Goal: Transaction & Acquisition: Purchase product/service

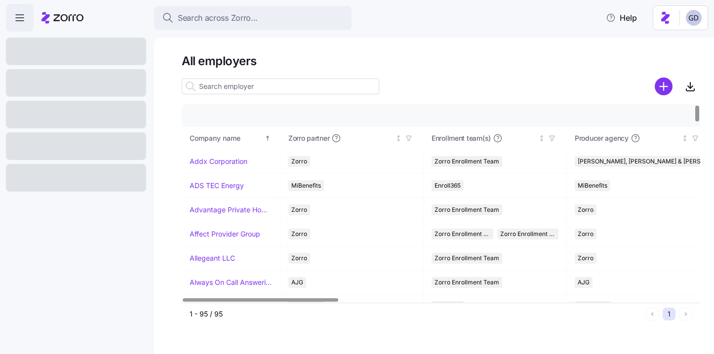
click at [216, 94] on div at bounding box center [281, 87] width 198 height 20
click at [228, 90] on input at bounding box center [281, 87] width 198 height 16
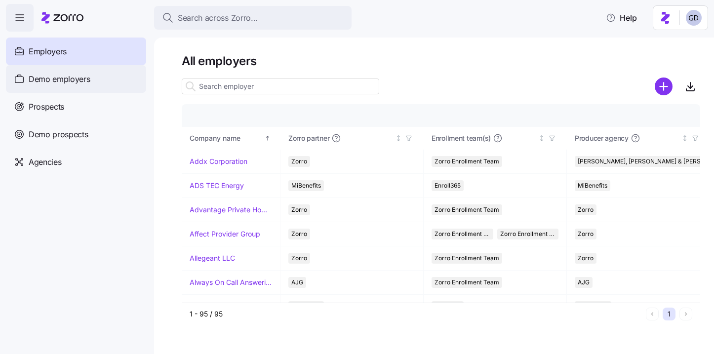
click at [80, 82] on span "Demo employers" at bounding box center [60, 79] width 62 height 12
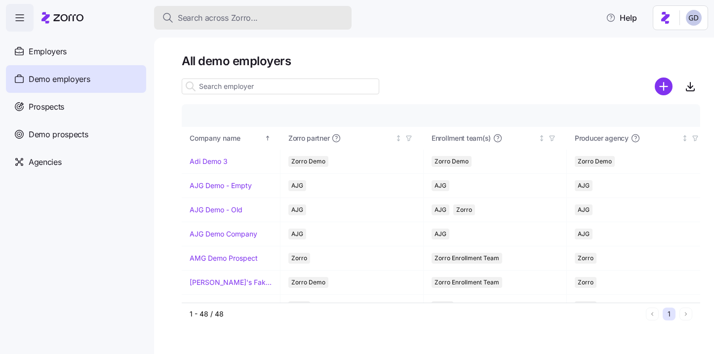
click at [229, 23] on span "Search across Zorro..." at bounding box center [218, 18] width 80 height 12
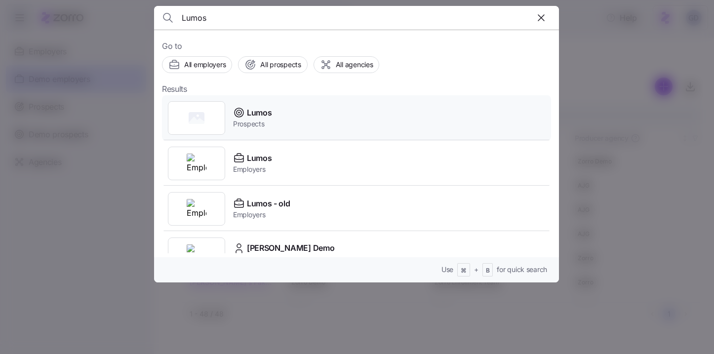
type input "Lumos"
click at [254, 114] on span "Lumos" at bounding box center [259, 113] width 25 height 12
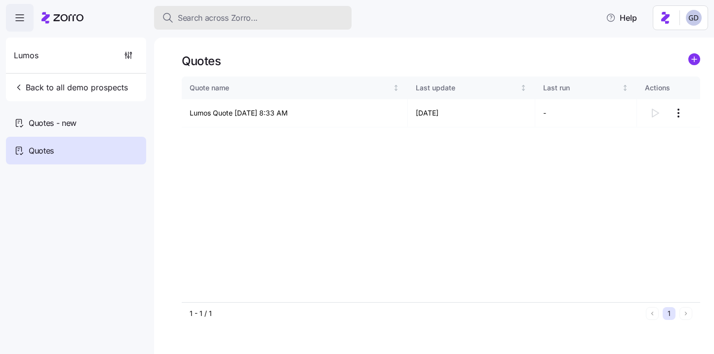
click at [213, 18] on span "Search across Zorro..." at bounding box center [218, 18] width 80 height 12
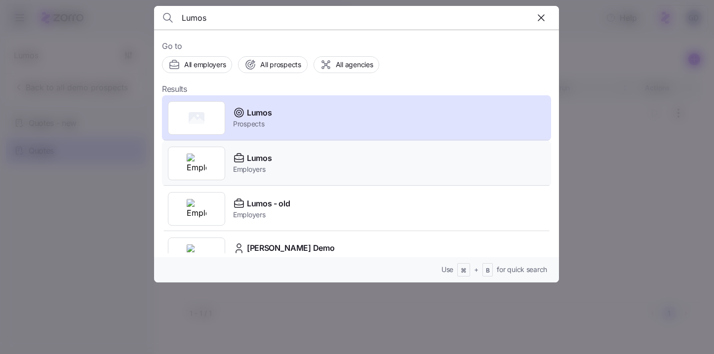
type input "Lumos"
click at [248, 166] on span "Employers" at bounding box center [252, 170] width 39 height 10
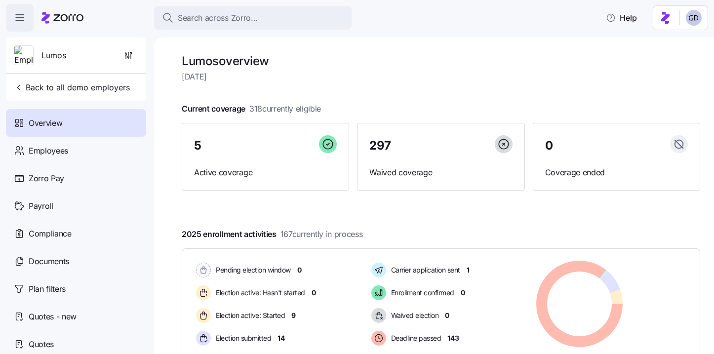
scroll to position [56, 0]
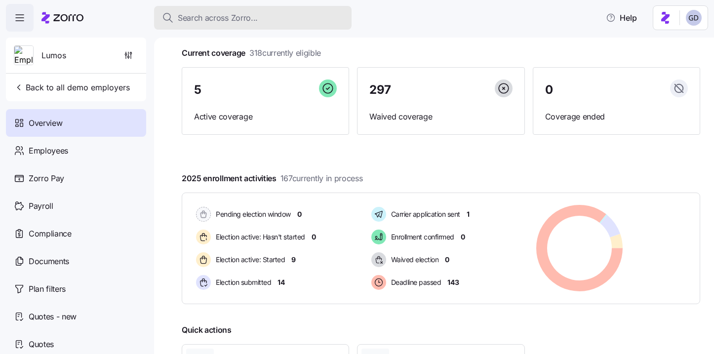
click at [241, 14] on span "Search across Zorro..." at bounding box center [218, 18] width 80 height 12
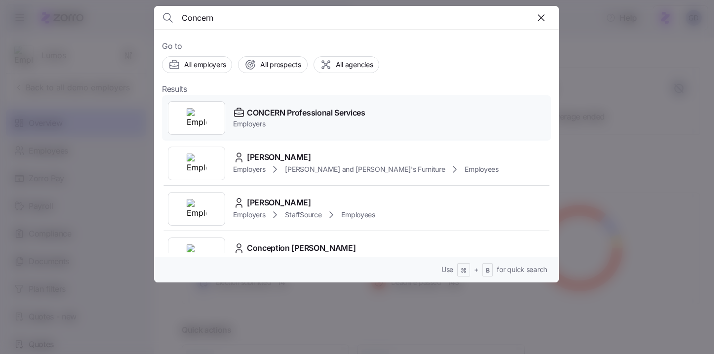
type input "Concern"
click at [297, 122] on span "Employers" at bounding box center [299, 124] width 132 height 10
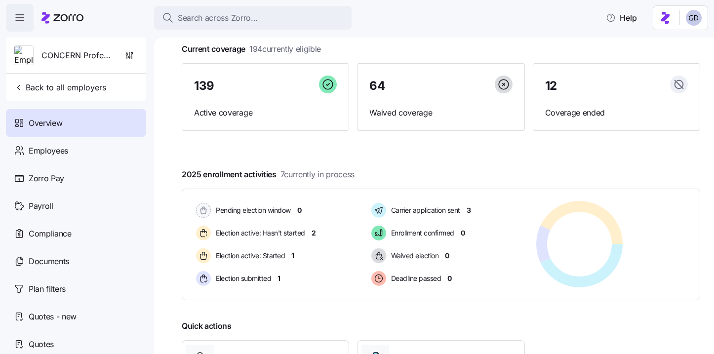
scroll to position [76, 0]
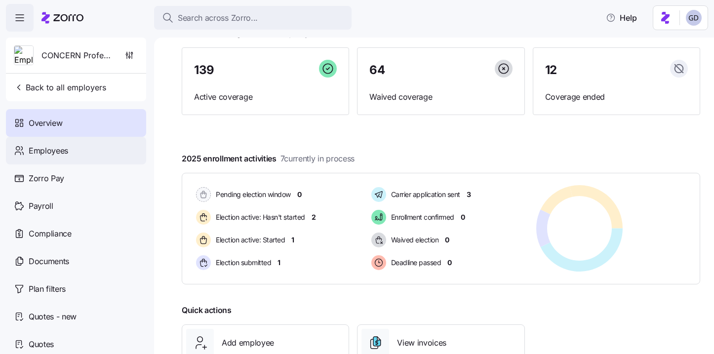
click at [36, 153] on span "Employees" at bounding box center [49, 151] width 40 height 12
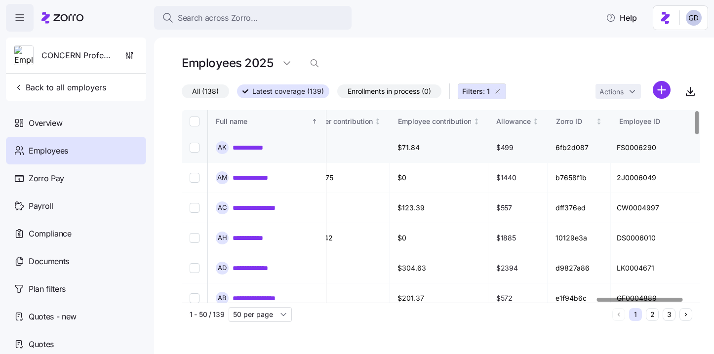
scroll to position [0, 2565]
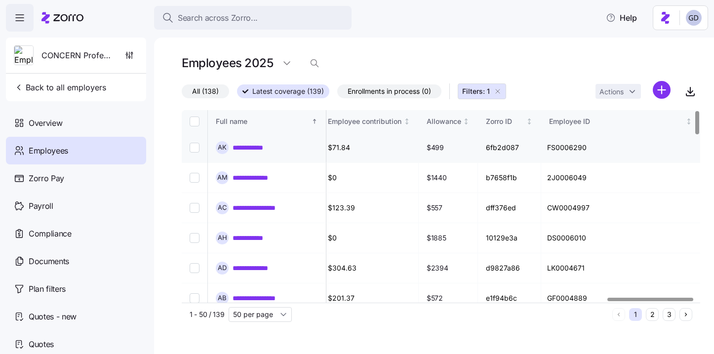
click at [248, 150] on link "**********" at bounding box center [254, 148] width 43 height 10
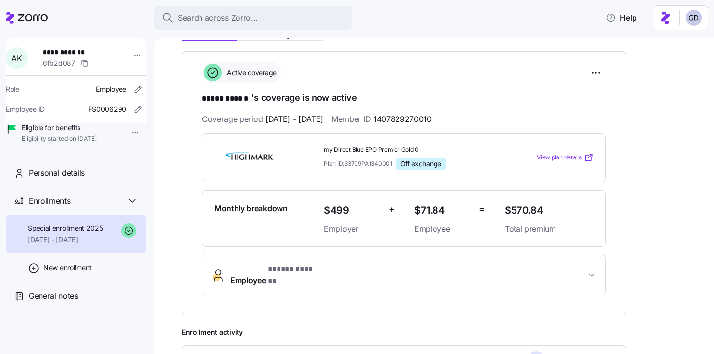
scroll to position [130, 0]
click at [556, 156] on span "View plan details" at bounding box center [559, 158] width 45 height 9
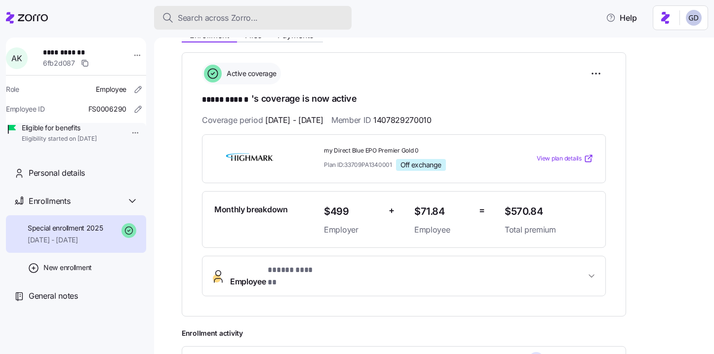
click at [231, 19] on span "Search across Zorro..." at bounding box center [218, 18] width 80 height 12
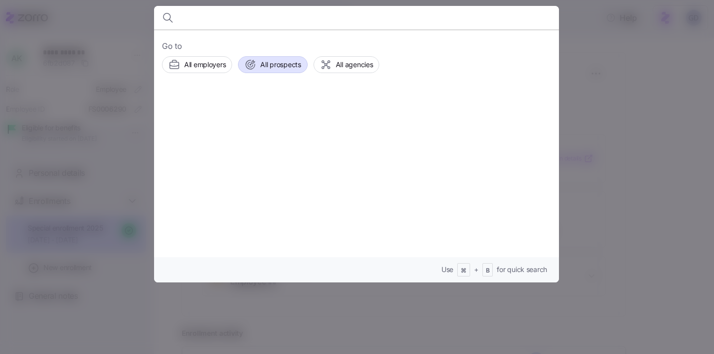
click at [276, 72] on button "All prospects" at bounding box center [272, 64] width 69 height 17
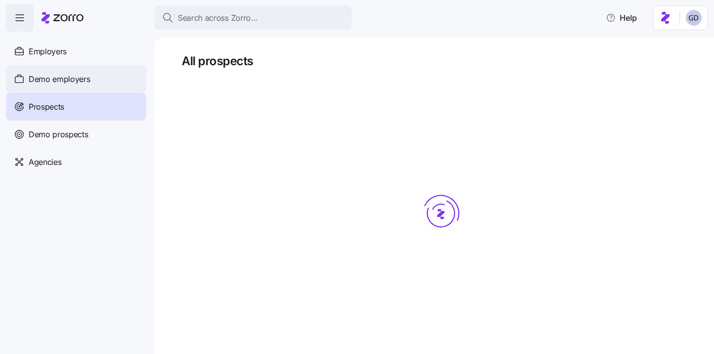
click at [96, 88] on div "Demo employers" at bounding box center [76, 79] width 140 height 28
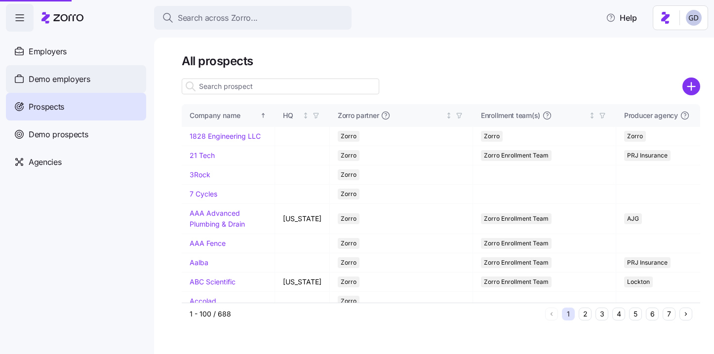
click at [101, 81] on div "Demo employers" at bounding box center [76, 79] width 140 height 28
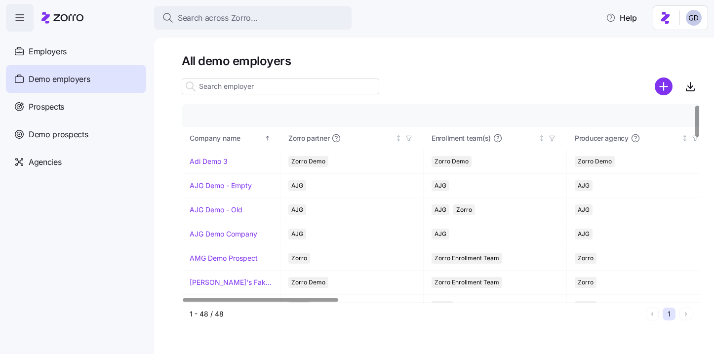
click at [235, 83] on input at bounding box center [281, 87] width 198 height 16
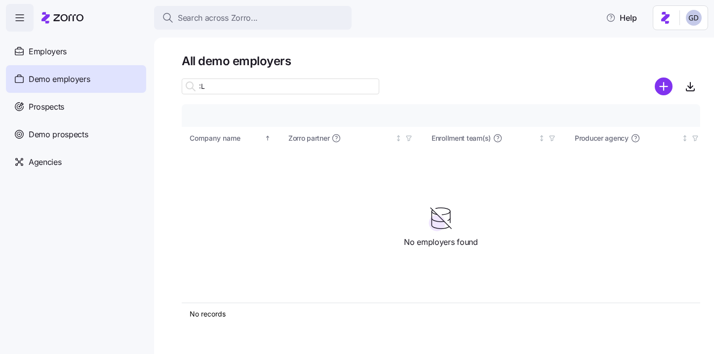
type input ":"
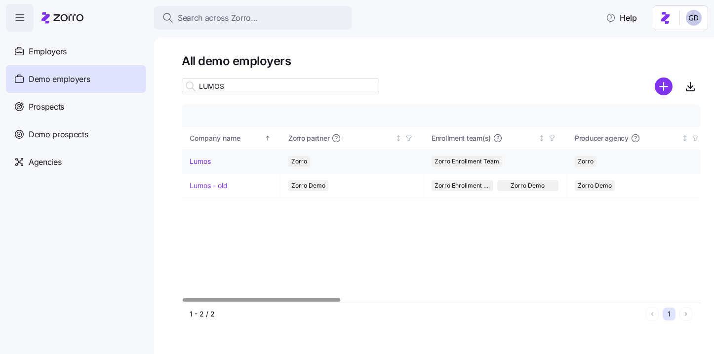
type input "LUMOS"
click at [203, 158] on link "Lumos" at bounding box center [200, 162] width 21 height 10
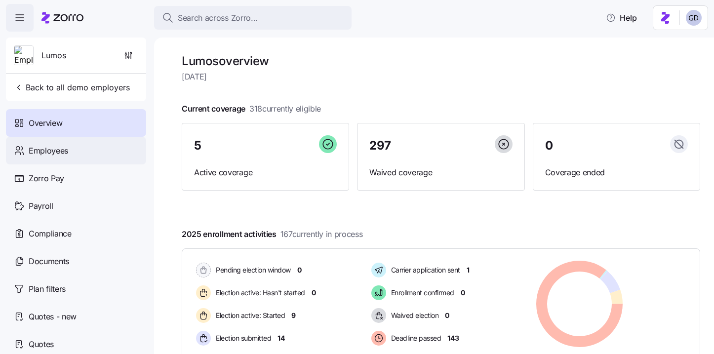
click at [26, 150] on div "Employees" at bounding box center [76, 151] width 140 height 28
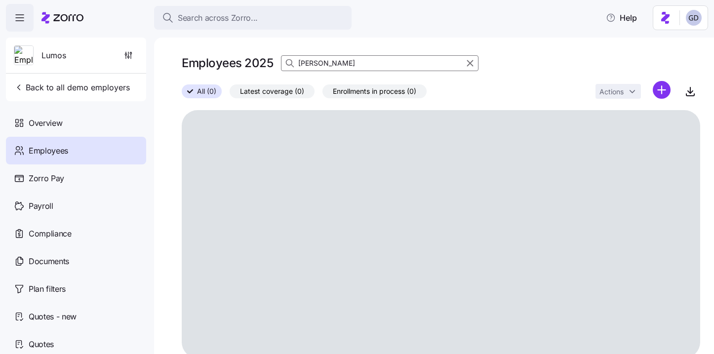
click at [353, 67] on input "brock" at bounding box center [380, 63] width 198 height 16
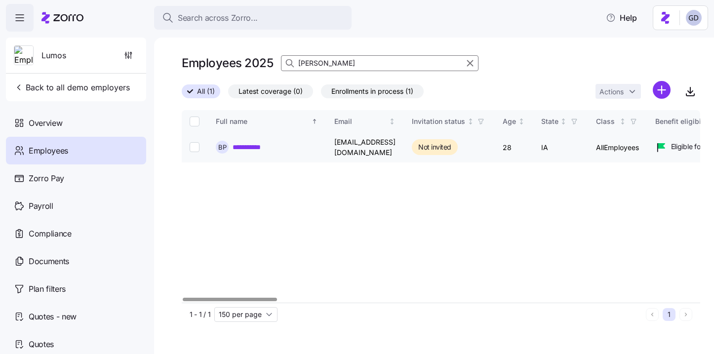
click at [247, 145] on link "**********" at bounding box center [253, 147] width 40 height 10
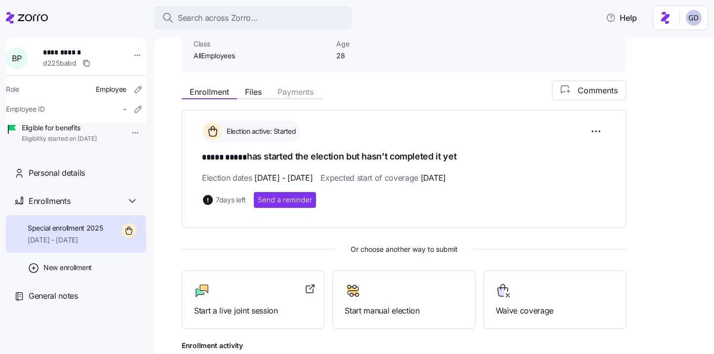
scroll to position [137, 0]
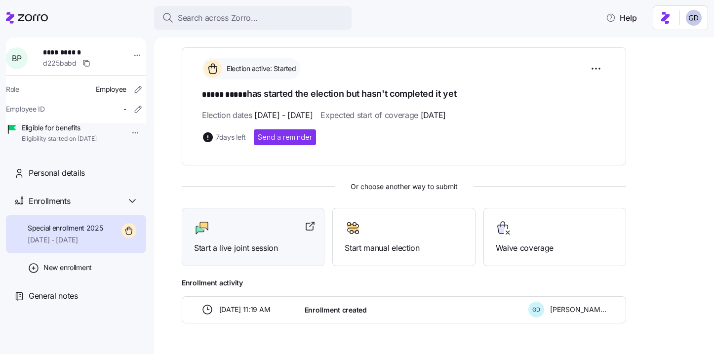
click at [204, 257] on div "Start a live joint session" at bounding box center [253, 237] width 143 height 59
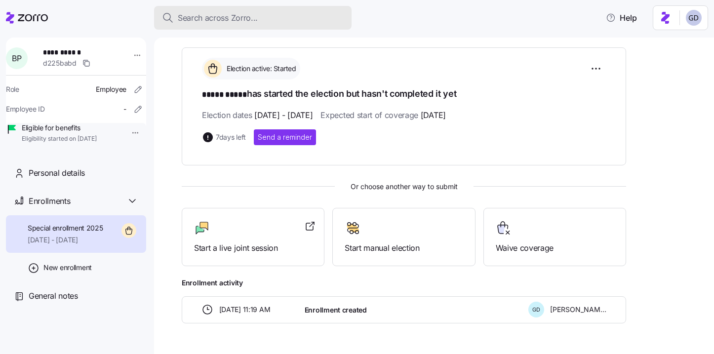
click at [248, 10] on button "Search across Zorro..." at bounding box center [253, 18] width 198 height 24
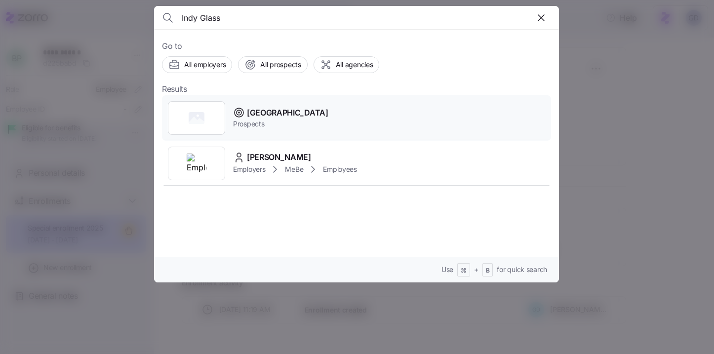
type input "Indy Glass"
click at [278, 104] on div "Indy Glass Center Prospects" at bounding box center [356, 117] width 389 height 45
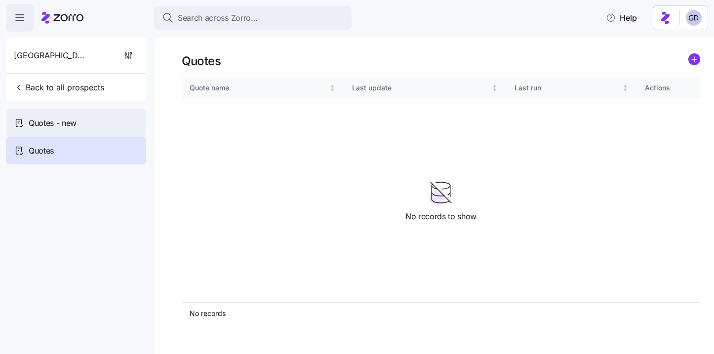
click at [72, 119] on span "Quotes - new" at bounding box center [53, 123] width 48 height 12
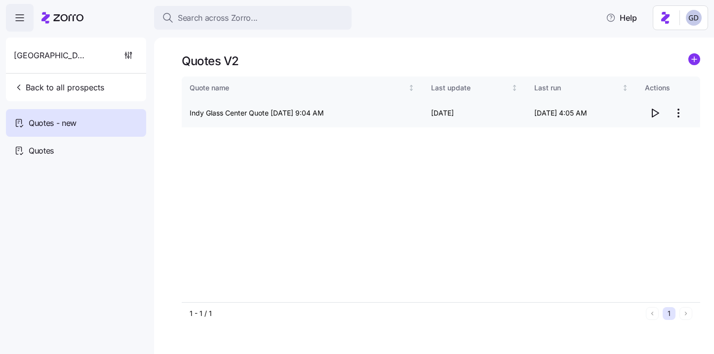
click at [651, 117] on icon "button" at bounding box center [655, 113] width 12 height 12
click at [680, 114] on html "Search across Zorro... Help Indy Glass Center Back to all prospects Quotes - ne…" at bounding box center [357, 174] width 714 height 348
click at [625, 140] on div "Edit quote" at bounding box center [614, 137] width 33 height 11
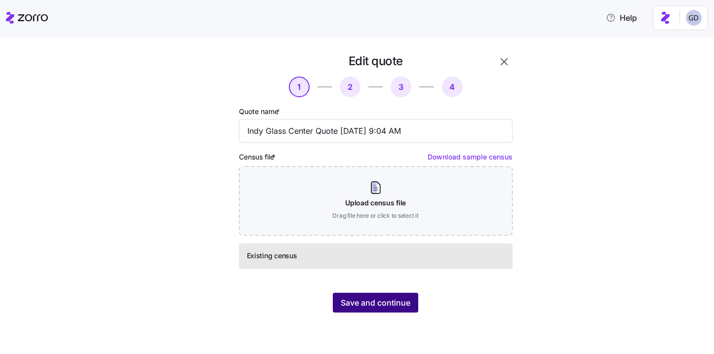
click at [352, 300] on span "Save and continue" at bounding box center [376, 303] width 70 height 12
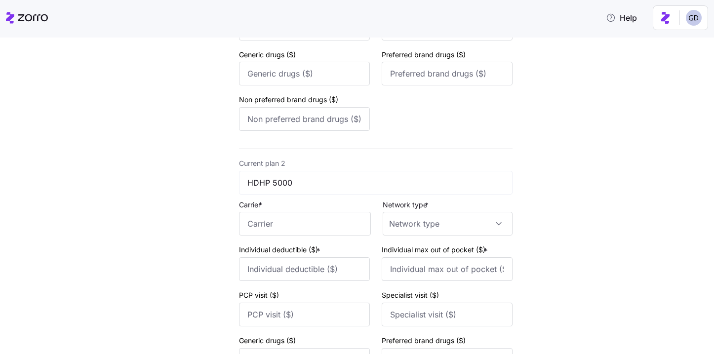
scroll to position [447, 0]
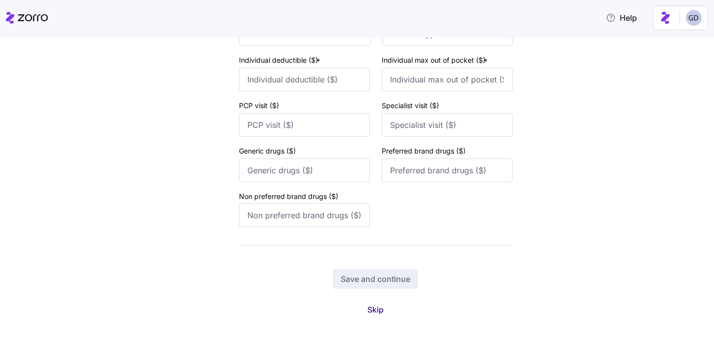
click at [373, 315] on span "Skip" at bounding box center [376, 310] width 16 height 12
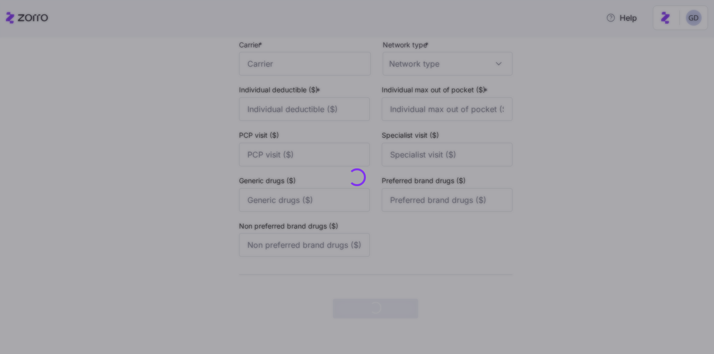
scroll to position [0, 0]
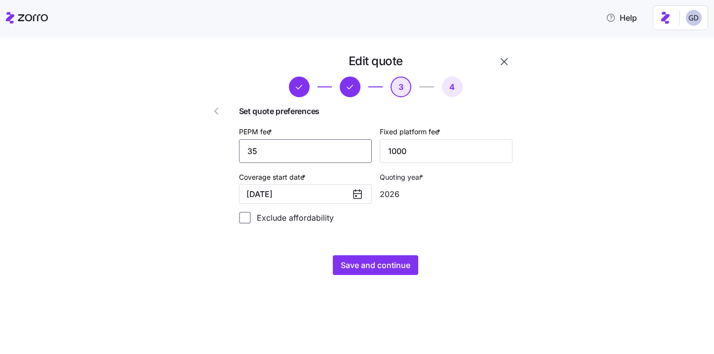
click at [313, 148] on input "35" at bounding box center [305, 151] width 133 height 24
click at [313, 145] on input "35" at bounding box center [305, 151] width 133 height 24
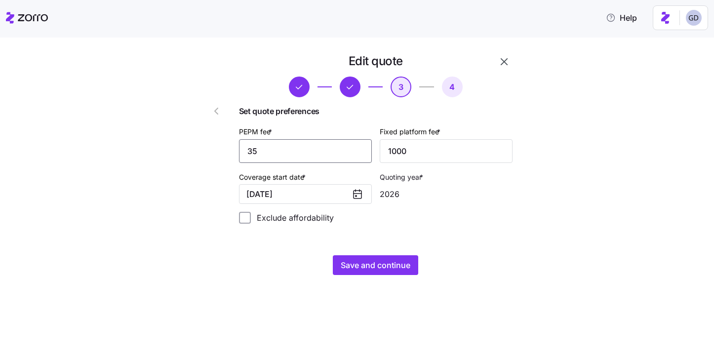
click at [313, 145] on input "35" at bounding box center [305, 151] width 133 height 24
type input "5"
click at [291, 155] on input "45" at bounding box center [305, 151] width 133 height 24
type input "50"
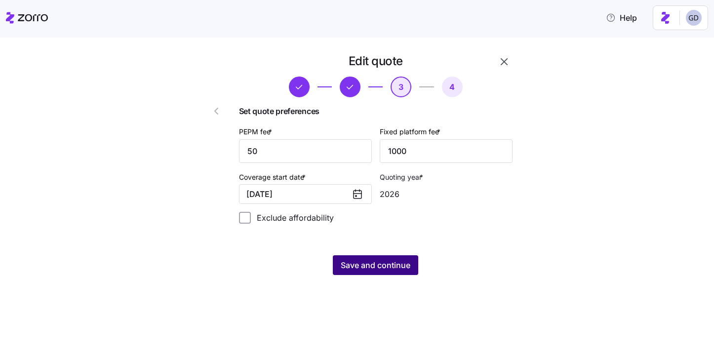
click at [372, 262] on span "Save and continue" at bounding box center [376, 265] width 70 height 12
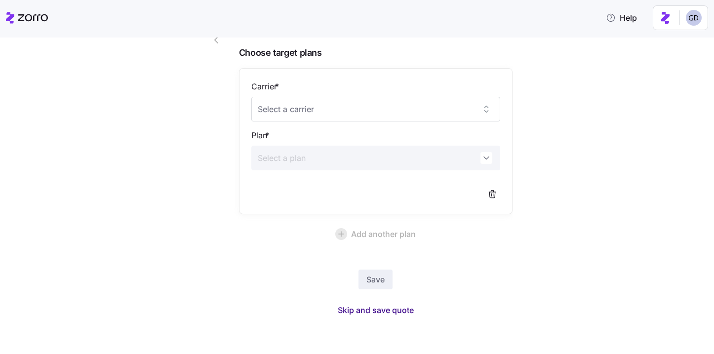
click at [395, 305] on span "Skip and save quote" at bounding box center [376, 310] width 76 height 12
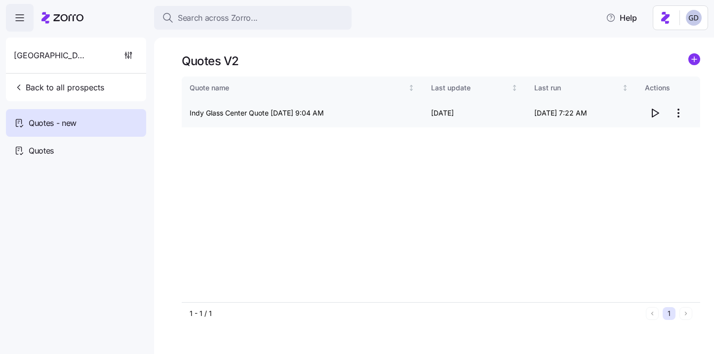
click at [651, 113] on icon "button" at bounding box center [655, 113] width 12 height 12
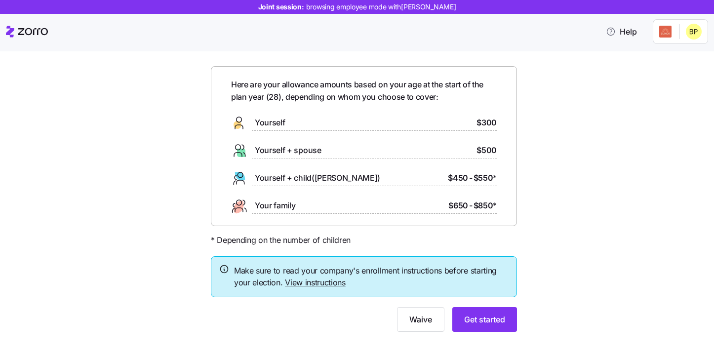
scroll to position [42, 0]
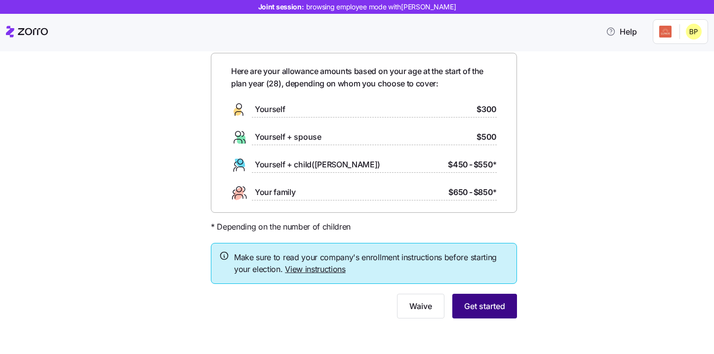
click at [474, 305] on span "Get started" at bounding box center [484, 306] width 41 height 12
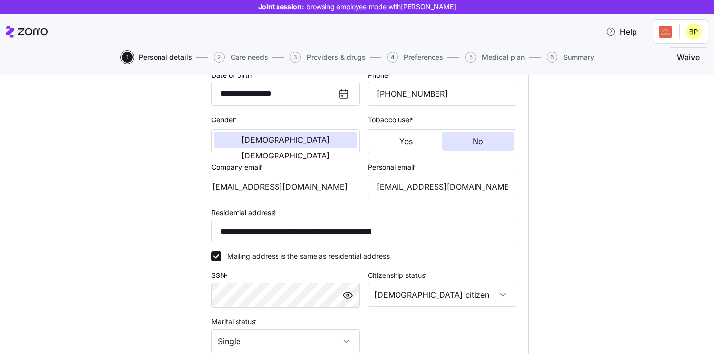
scroll to position [159, 0]
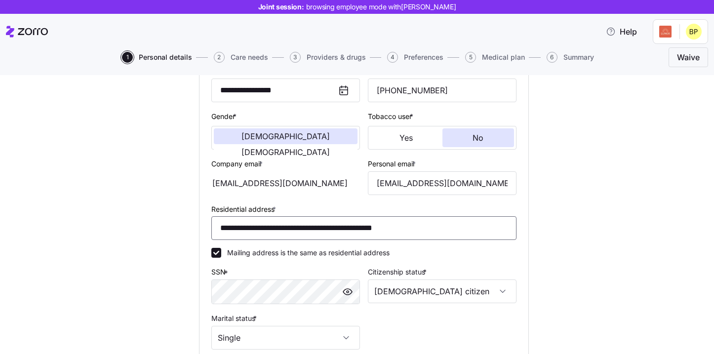
click at [352, 221] on input "**********" at bounding box center [363, 228] width 305 height 24
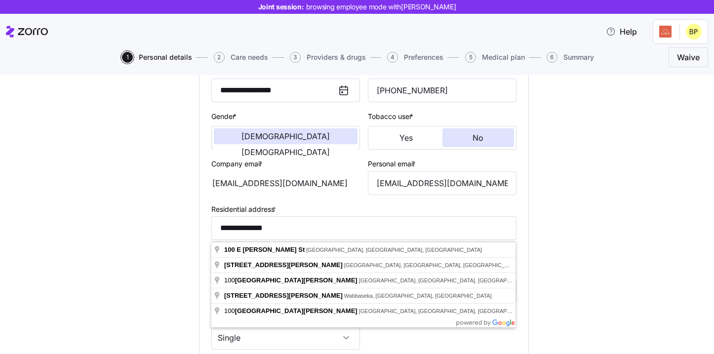
type input "**********"
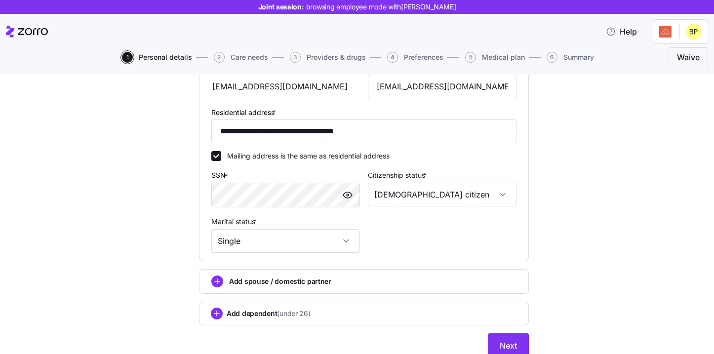
scroll to position [297, 0]
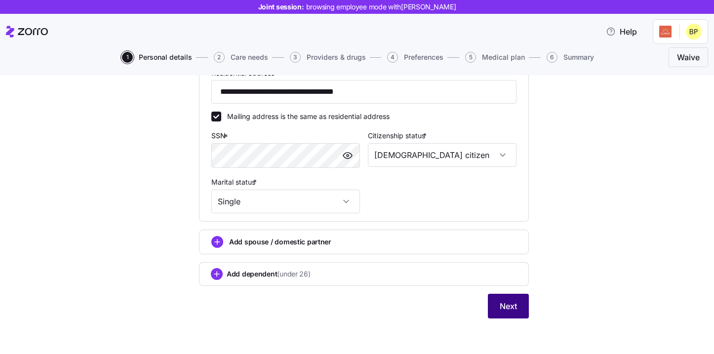
click at [488, 312] on button "Next" at bounding box center [508, 306] width 41 height 25
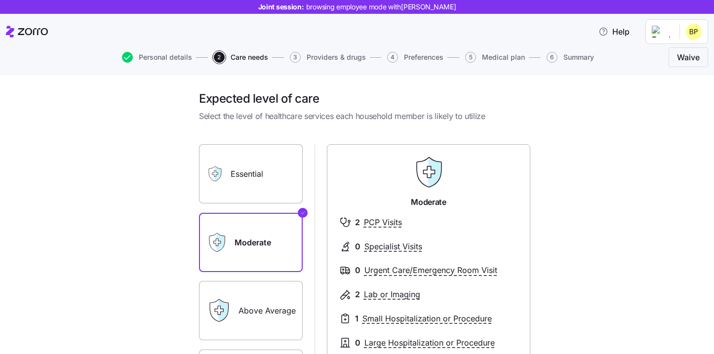
click at [359, 134] on div "Essential Moderate Above Average Extensive Moderate 2 PCP Visits 0 Specialist V…" at bounding box center [364, 270] width 330 height 277
click at [269, 180] on label "Essential" at bounding box center [251, 173] width 104 height 59
click at [0, 0] on input "Essential" at bounding box center [0, 0] width 0 height 0
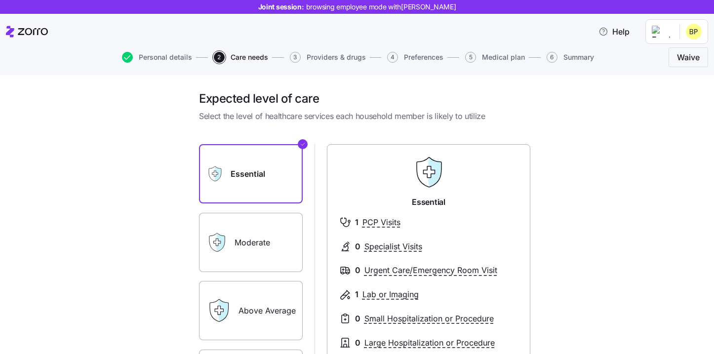
click at [263, 187] on label "Essential" at bounding box center [251, 173] width 104 height 59
click at [0, 0] on input "Essential" at bounding box center [0, 0] width 0 height 0
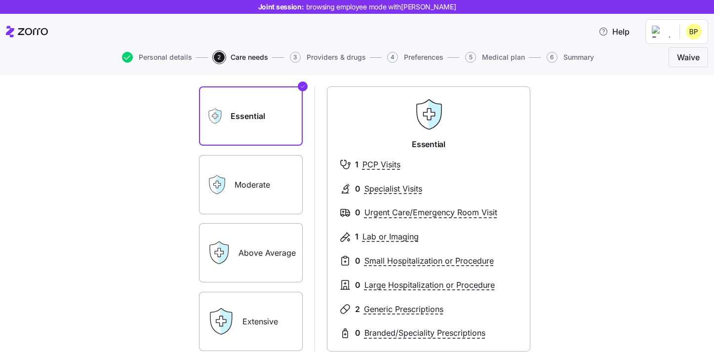
scroll to position [77, 0]
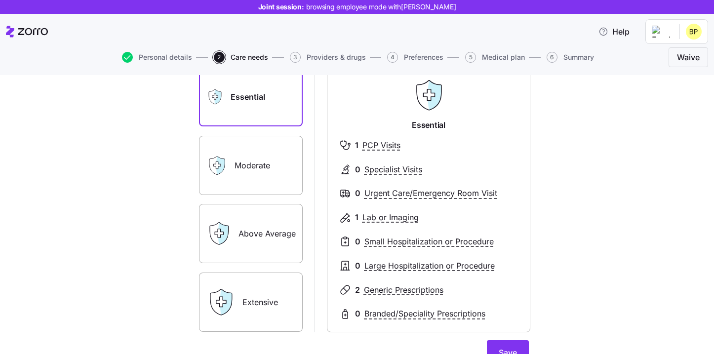
click at [264, 234] on label "Above Average" at bounding box center [251, 233] width 104 height 59
click at [0, 0] on input "Above Average" at bounding box center [0, 0] width 0 height 0
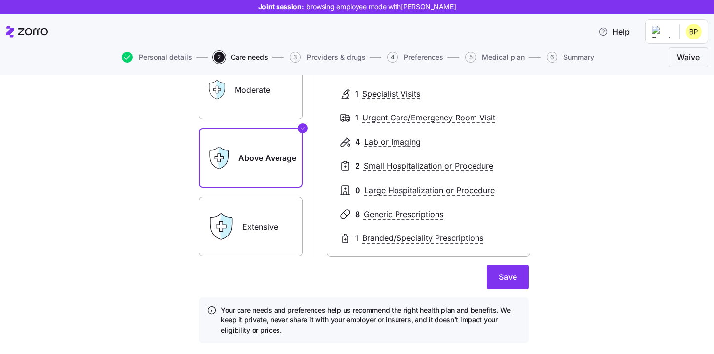
scroll to position [165, 0]
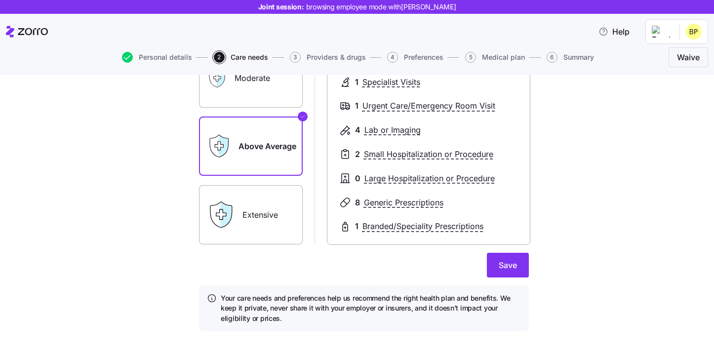
click at [271, 222] on label "Extensive" at bounding box center [251, 214] width 104 height 59
click at [0, 0] on input "Extensive" at bounding box center [0, 0] width 0 height 0
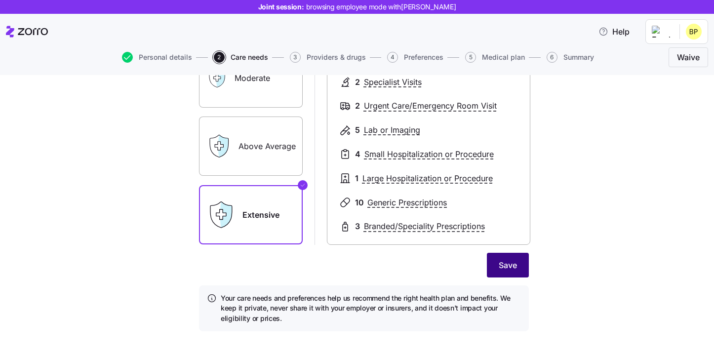
click at [504, 268] on span "Save" at bounding box center [508, 265] width 18 height 12
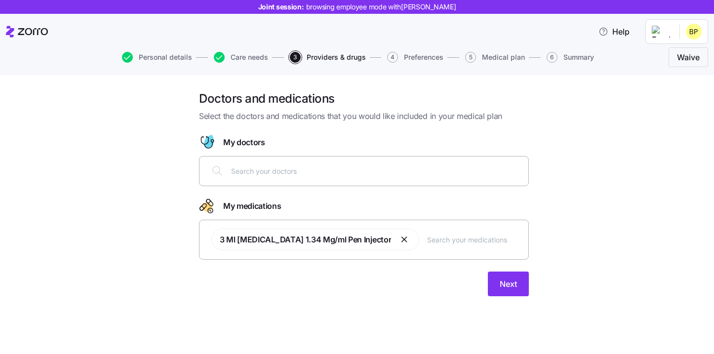
click at [275, 174] on input "text" at bounding box center [376, 171] width 291 height 11
type input "Lauren Branham"
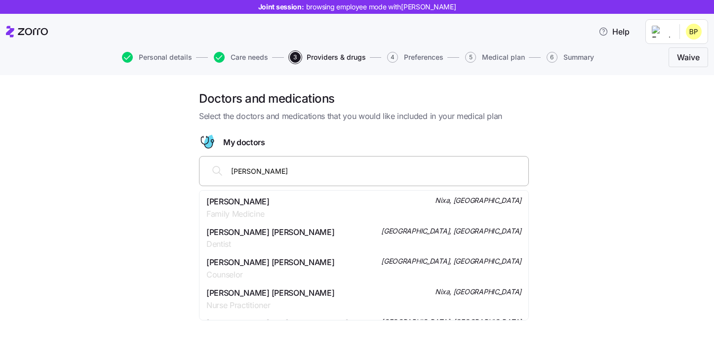
click at [280, 206] on div "Dr. Lauren Branham Family Medicine Nixa, MO" at bounding box center [364, 208] width 315 height 25
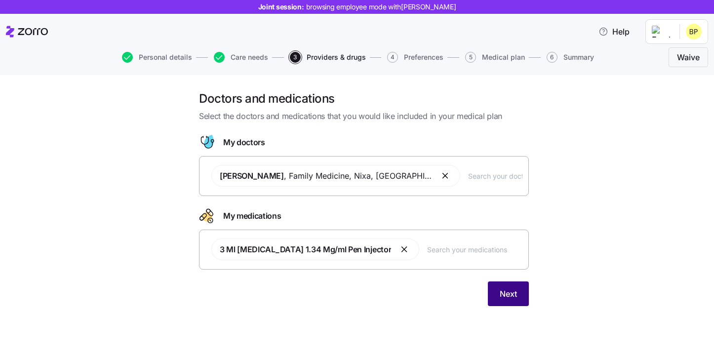
click at [494, 296] on button "Next" at bounding box center [508, 294] width 41 height 25
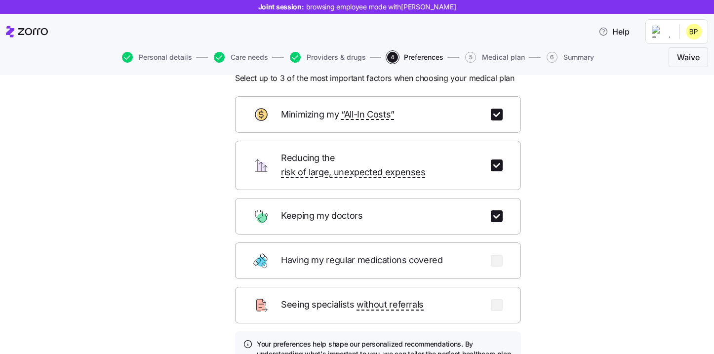
scroll to position [39, 0]
click at [496, 163] on input "checkbox" at bounding box center [497, 165] width 12 height 12
checkbox input "false"
click at [498, 117] on input "checkbox" at bounding box center [497, 114] width 12 height 12
checkbox input "false"
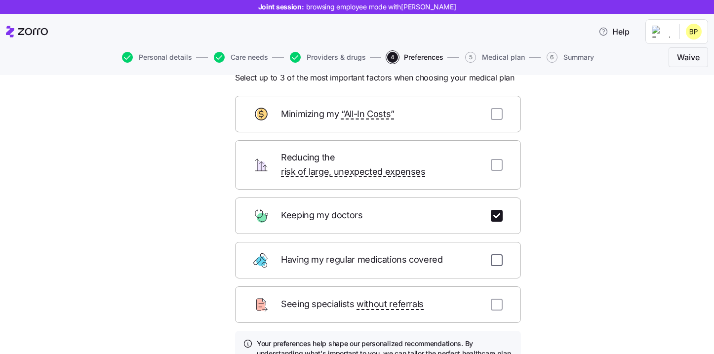
click at [500, 254] on input "checkbox" at bounding box center [497, 260] width 12 height 12
checkbox input "true"
click at [498, 299] on input "checkbox" at bounding box center [497, 305] width 12 height 12
click at [500, 299] on input "checkbox" at bounding box center [497, 305] width 12 height 12
checkbox input "false"
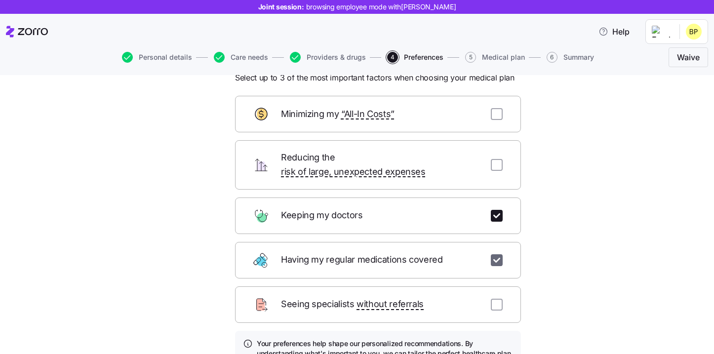
click at [497, 254] on input "checkbox" at bounding box center [497, 260] width 12 height 12
checkbox input "false"
click at [498, 159] on input "checkbox" at bounding box center [497, 165] width 12 height 12
checkbox input "true"
click at [495, 114] on input "checkbox" at bounding box center [497, 114] width 12 height 12
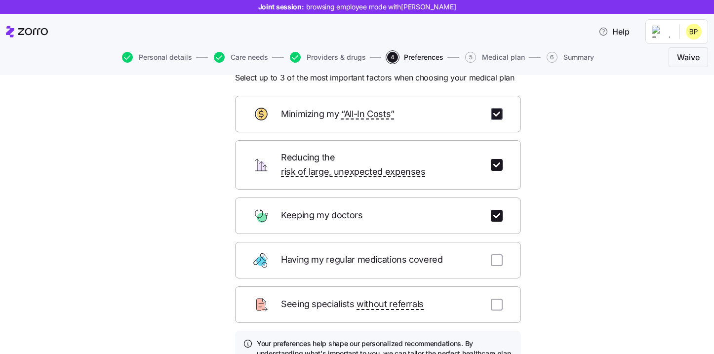
checkbox input "true"
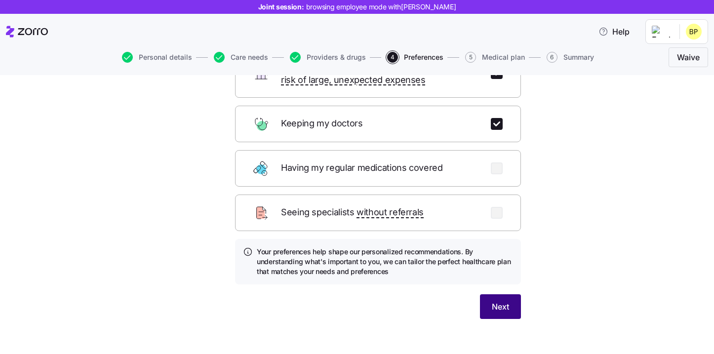
click at [493, 301] on span "Next" at bounding box center [500, 307] width 17 height 12
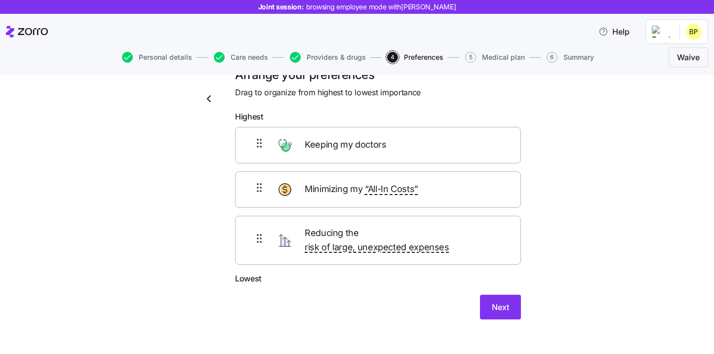
scroll to position [16, 0]
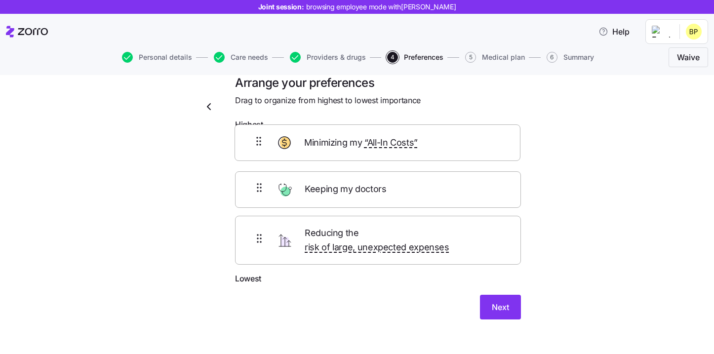
drag, startPoint x: 419, startPoint y: 193, endPoint x: 418, endPoint y: 141, distance: 52.4
click at [418, 141] on div "Keeping my doctors Minimizing my “All-In Costs” Reducing the risk of large, une…" at bounding box center [378, 204] width 286 height 138
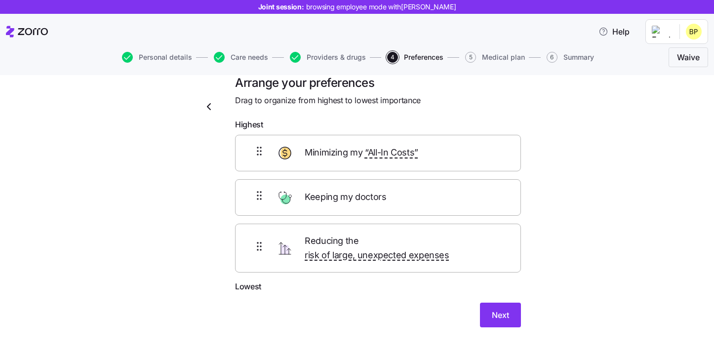
click at [479, 303] on div "Next" at bounding box center [378, 315] width 286 height 25
click at [495, 309] on span "Next" at bounding box center [500, 315] width 17 height 12
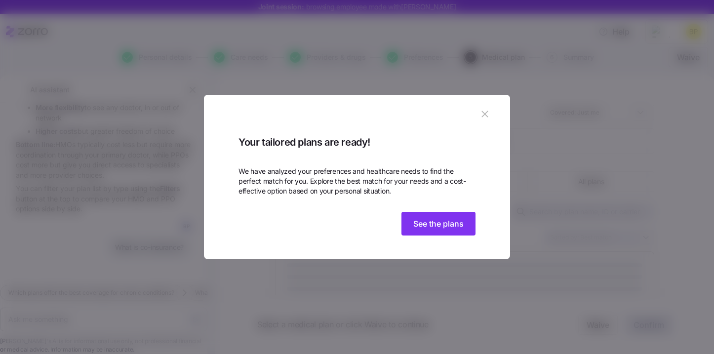
scroll to position [1336, 0]
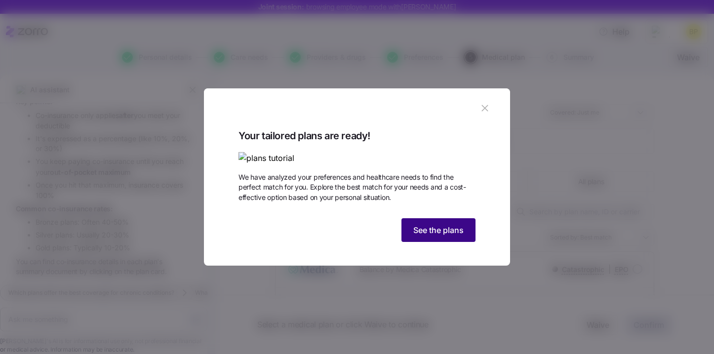
click at [445, 236] on span "See the plans" at bounding box center [439, 230] width 50 height 12
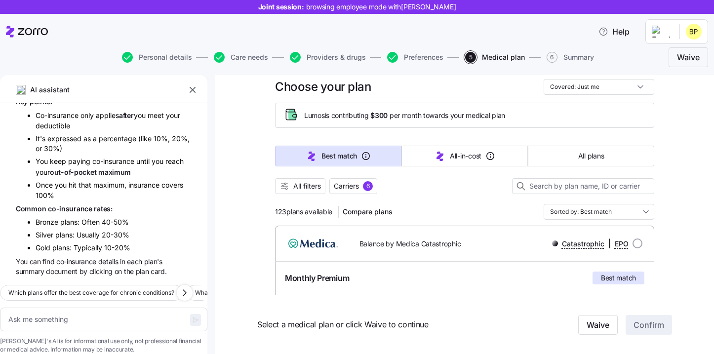
scroll to position [0, 0]
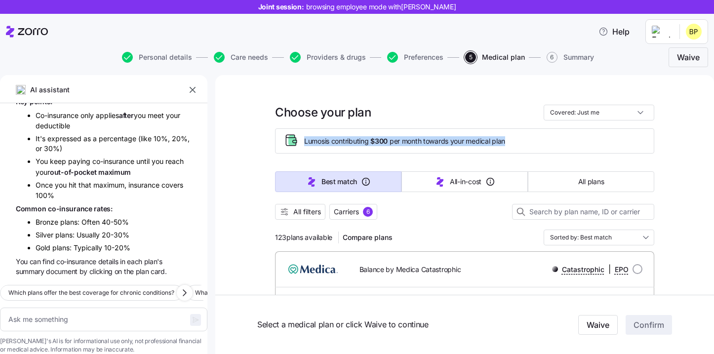
drag, startPoint x: 302, startPoint y: 142, endPoint x: 396, endPoint y: 147, distance: 94.0
click at [396, 147] on div "Lumos is contributing $300 per month towards your medical plan" at bounding box center [465, 141] width 363 height 16
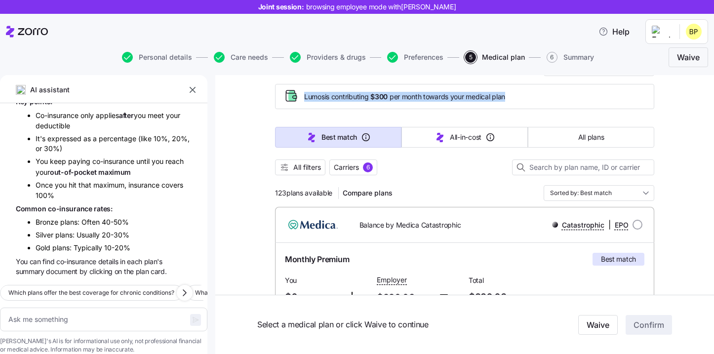
scroll to position [53, 0]
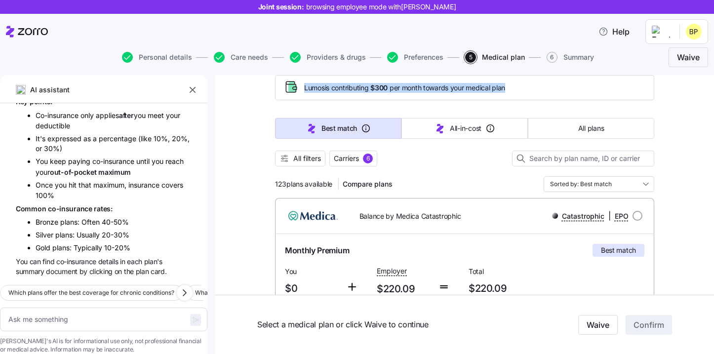
drag, startPoint x: 273, startPoint y: 181, endPoint x: 333, endPoint y: 183, distance: 60.3
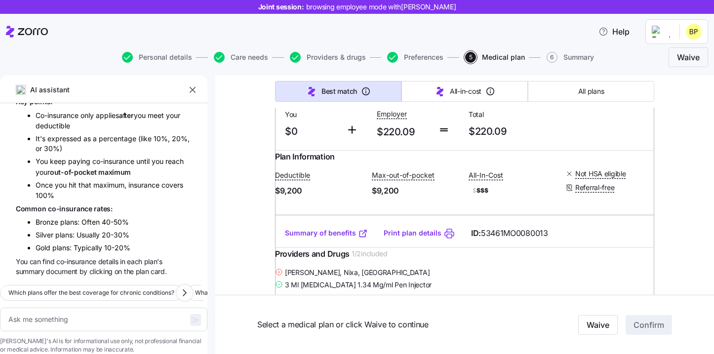
scroll to position [0, 0]
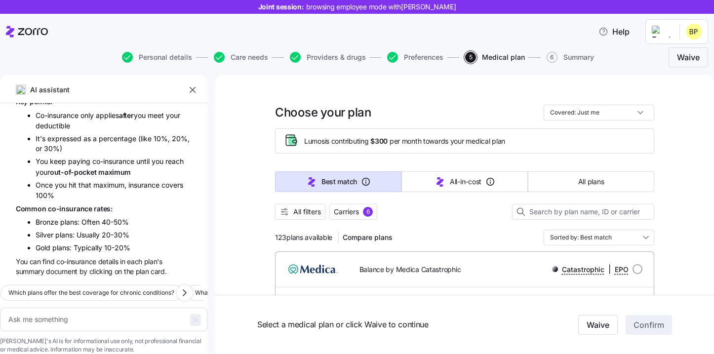
drag, startPoint x: 361, startPoint y: 212, endPoint x: 391, endPoint y: 211, distance: 29.7
click at [391, 211] on div "All filters Carriers 6" at bounding box center [464, 212] width 379 height 16
click at [325, 208] on button "All filters" at bounding box center [300, 212] width 50 height 16
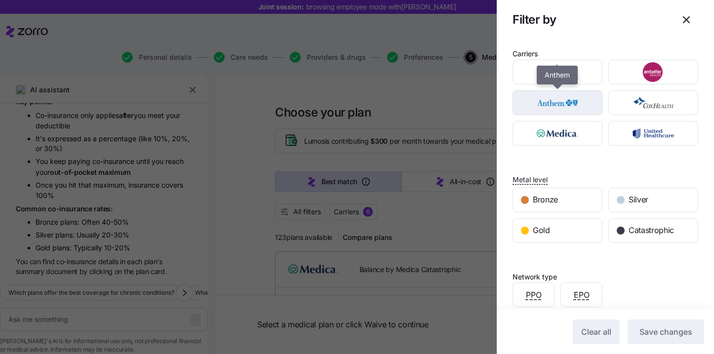
click at [585, 91] on div "button" at bounding box center [557, 103] width 89 height 24
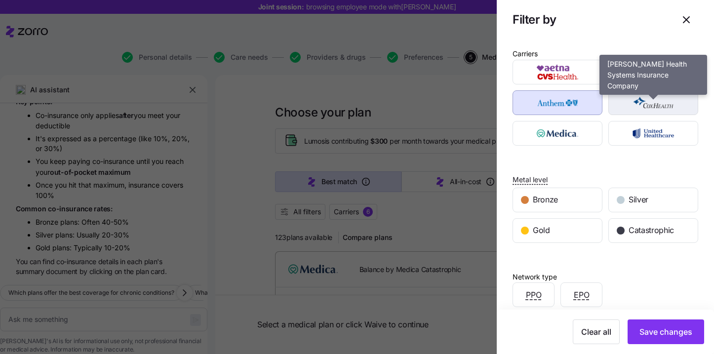
click at [640, 99] on img "button" at bounding box center [654, 103] width 73 height 20
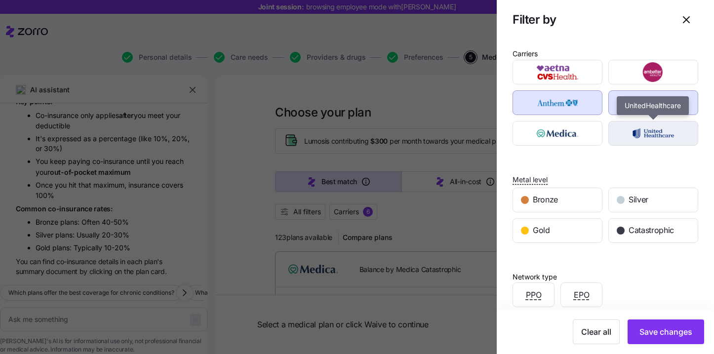
click at [652, 135] on img "button" at bounding box center [654, 134] width 73 height 20
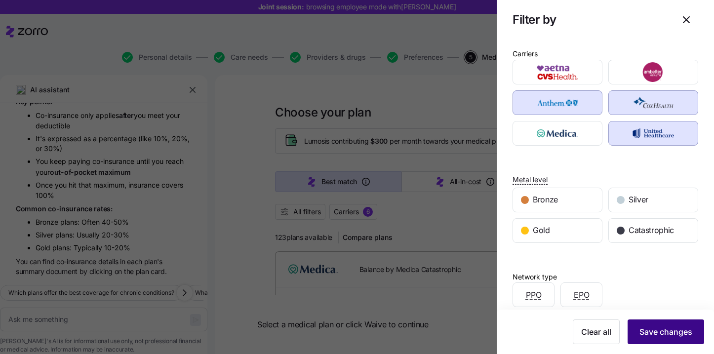
click at [652, 333] on span "Save changes" at bounding box center [666, 332] width 53 height 12
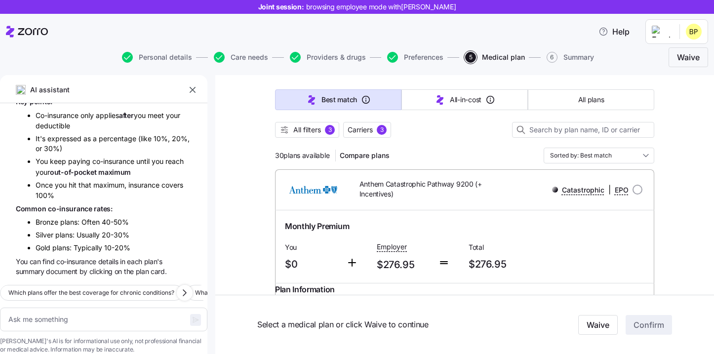
scroll to position [77, 0]
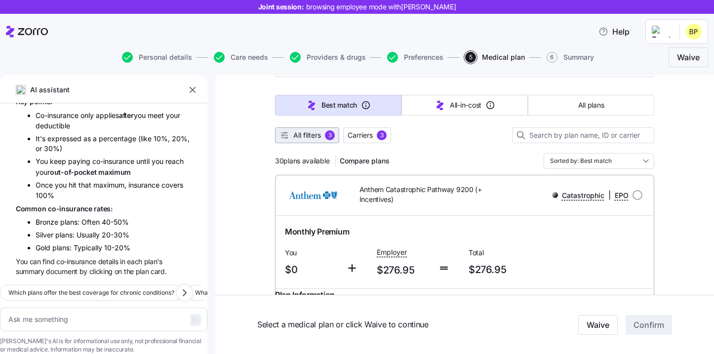
click at [319, 138] on span "All filters" at bounding box center [307, 135] width 28 height 10
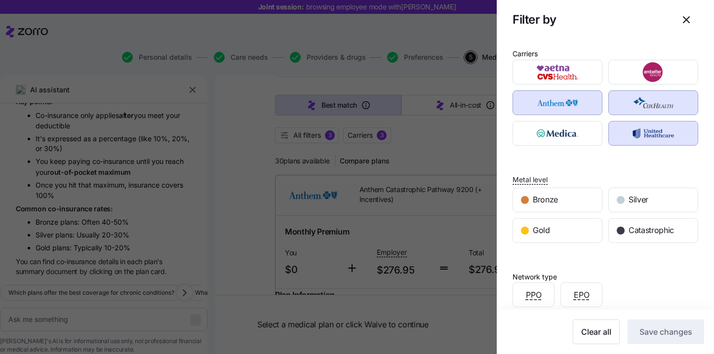
click at [647, 106] on img "button" at bounding box center [654, 103] width 73 height 20
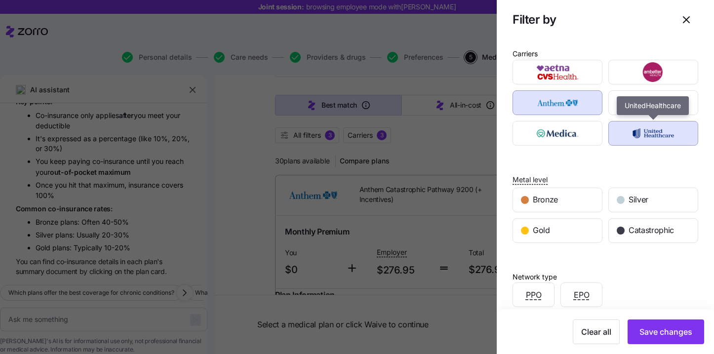
click at [646, 140] on img "button" at bounding box center [654, 134] width 73 height 20
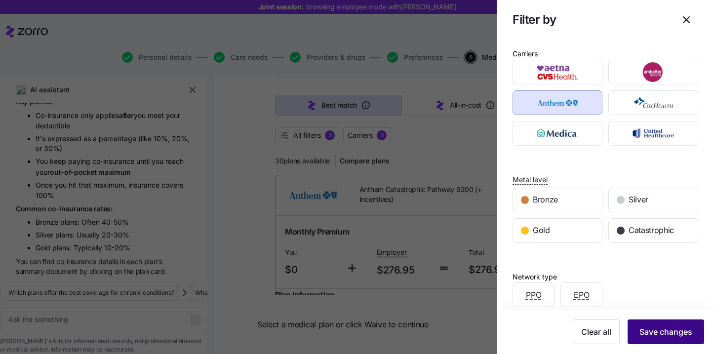
click at [649, 329] on span "Save changes" at bounding box center [666, 332] width 53 height 12
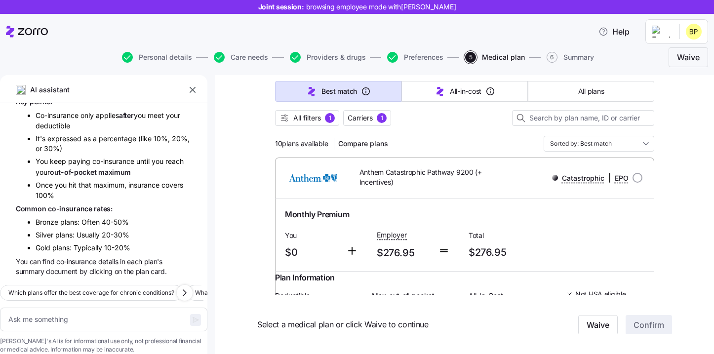
scroll to position [95, 0]
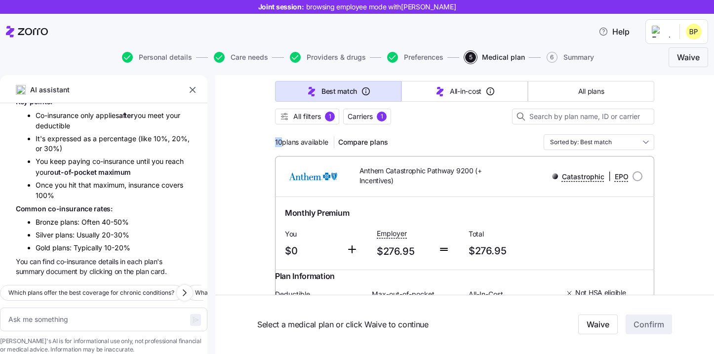
drag, startPoint x: 283, startPoint y: 145, endPoint x: 260, endPoint y: 145, distance: 22.7
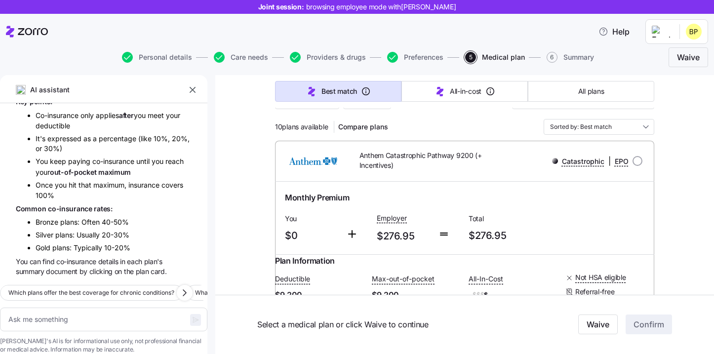
scroll to position [84, 0]
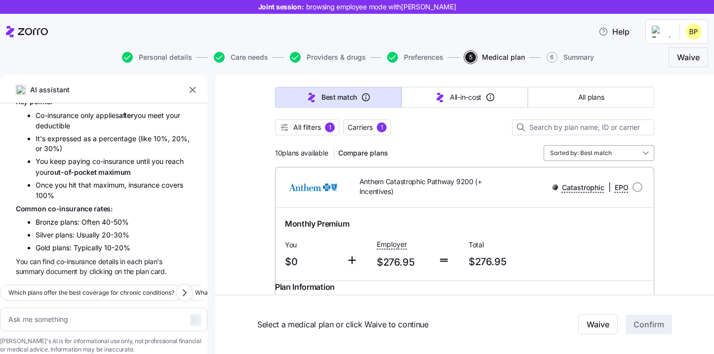
click at [601, 152] on input "Sorted by: Best match" at bounding box center [599, 153] width 111 height 16
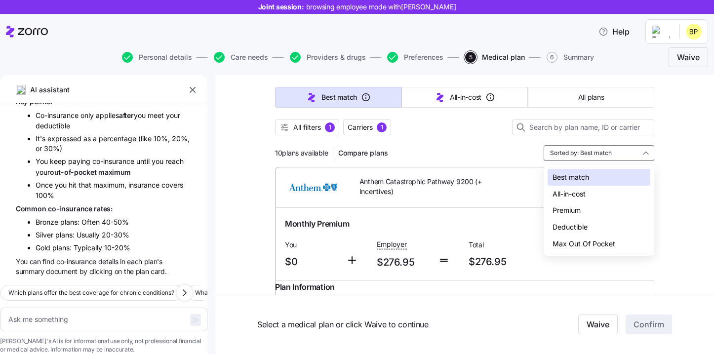
click at [579, 227] on div "Deductible" at bounding box center [599, 227] width 103 height 17
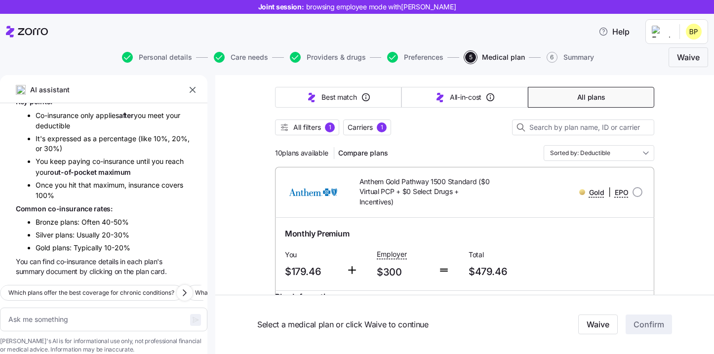
type textarea "x"
type input "Sorted by: Deductible"
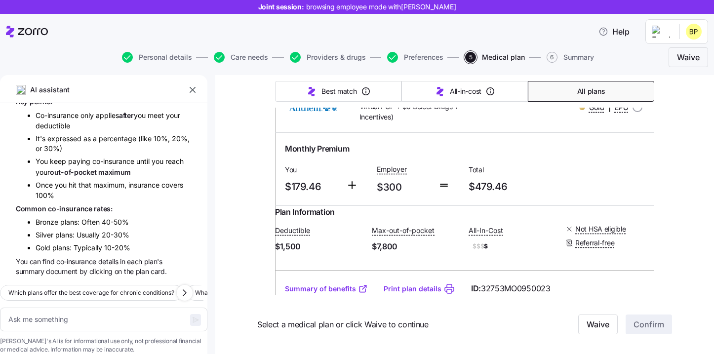
scroll to position [147, 0]
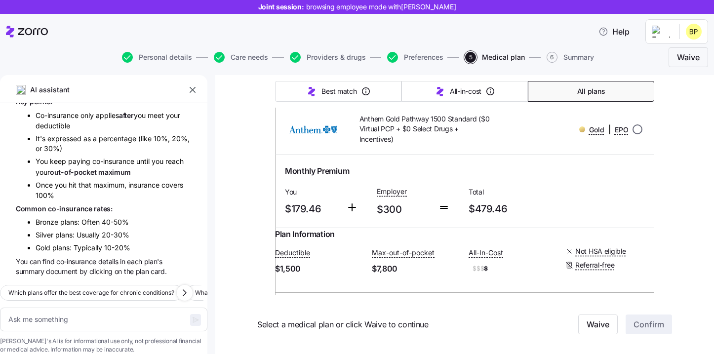
click at [635, 132] on input "radio" at bounding box center [638, 130] width 10 height 10
radio input "true"
type textarea "x"
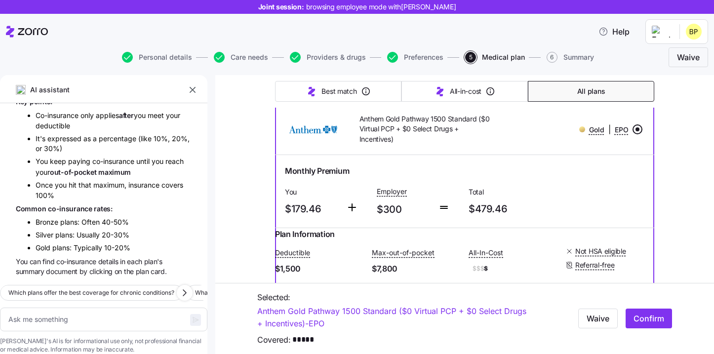
click at [635, 132] on input "radio" at bounding box center [638, 130] width 10 height 10
click at [636, 131] on input "radio" at bounding box center [638, 130] width 10 height 10
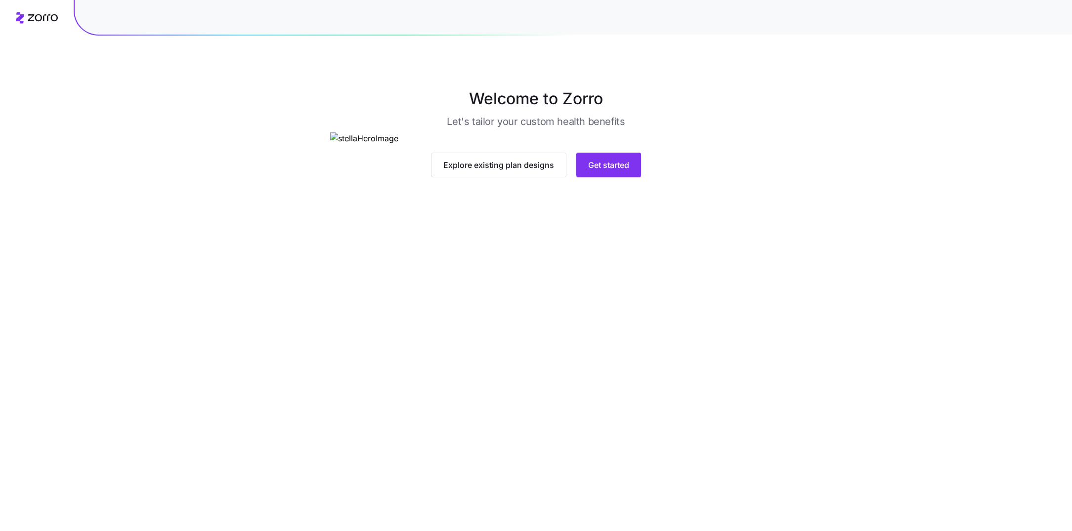
click at [606, 369] on main "Welcome to Zorro Let's tailor your custom health benefits Explore existing plan…" at bounding box center [536, 265] width 1072 height 531
click at [609, 177] on button "Get started" at bounding box center [608, 165] width 65 height 25
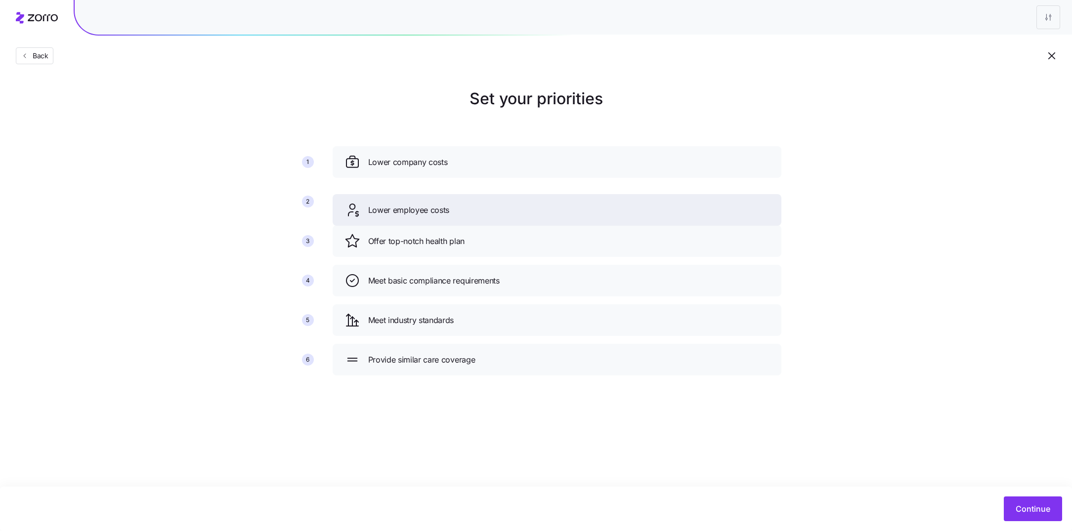
drag, startPoint x: 412, startPoint y: 245, endPoint x: 412, endPoint y: 201, distance: 44.0
click at [412, 204] on span "Lower employee costs" at bounding box center [409, 210] width 82 height 12
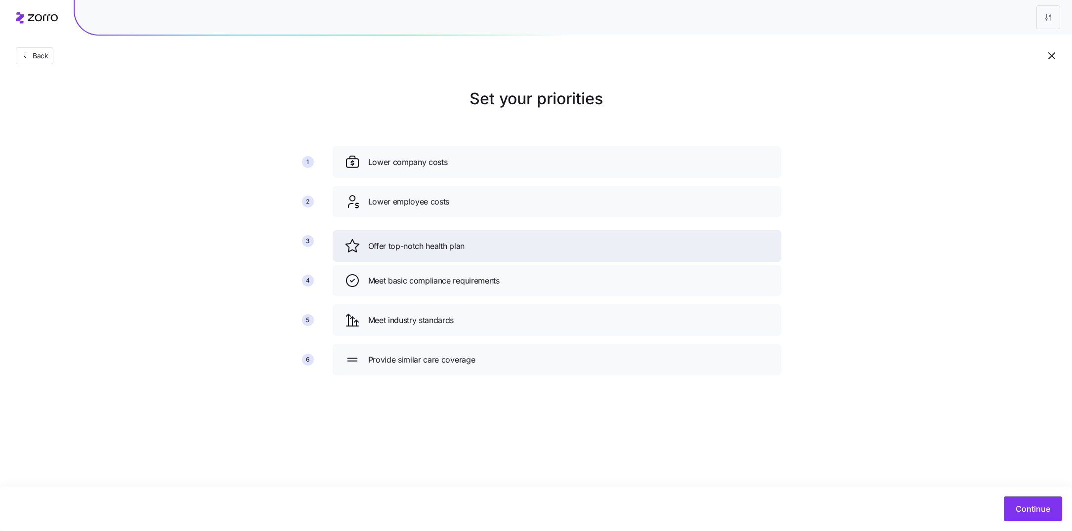
drag, startPoint x: 480, startPoint y: 244, endPoint x: 480, endPoint y: 287, distance: 42.5
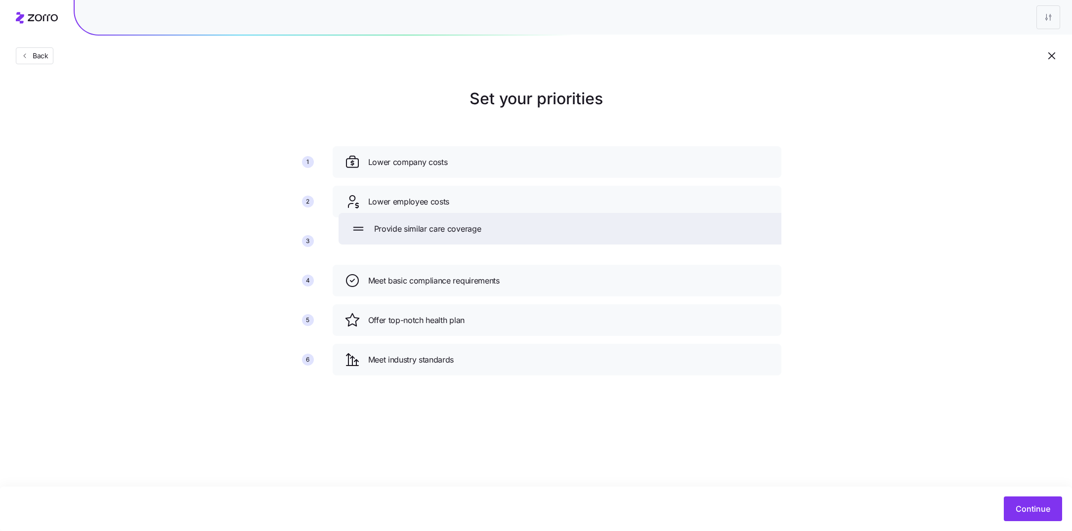
drag, startPoint x: 428, startPoint y: 355, endPoint x: 434, endPoint y: 224, distance: 131.1
click at [434, 224] on span "Provide similar care coverage" at bounding box center [427, 229] width 107 height 12
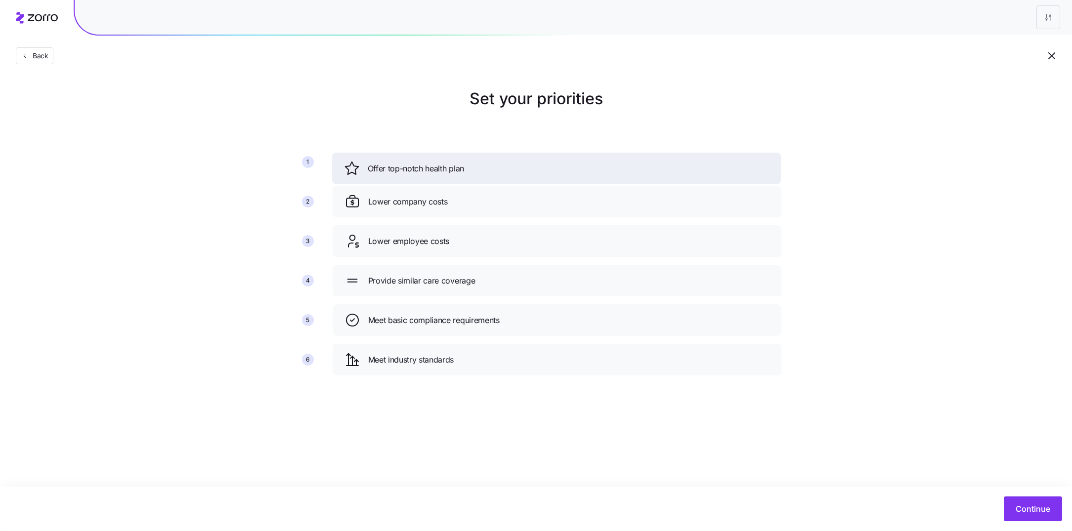
drag, startPoint x: 436, startPoint y: 326, endPoint x: 436, endPoint y: 175, distance: 151.2
click at [436, 175] on div "Offer top-notch health plan" at bounding box center [556, 169] width 425 height 16
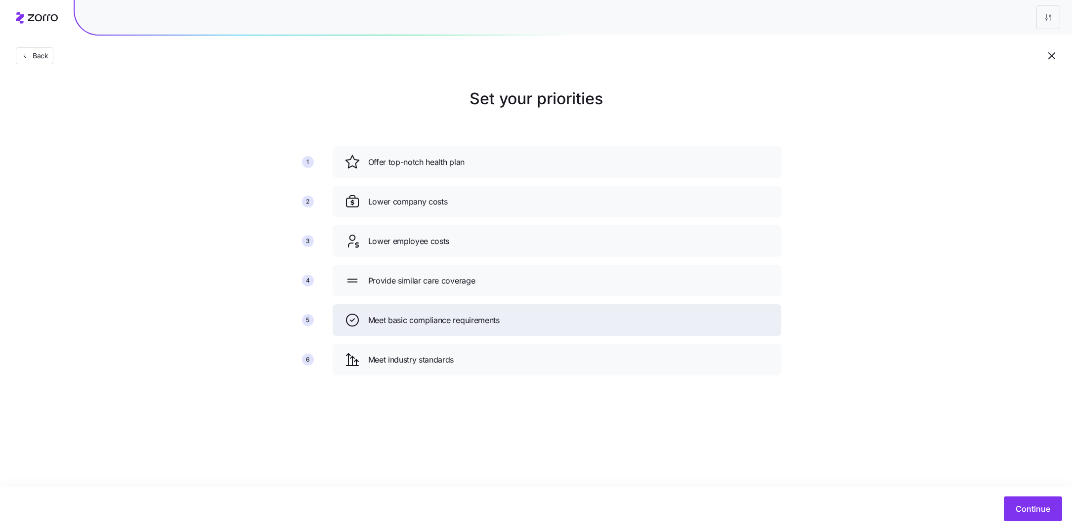
click at [442, 323] on span "Meet basic compliance requirements" at bounding box center [433, 320] width 131 height 12
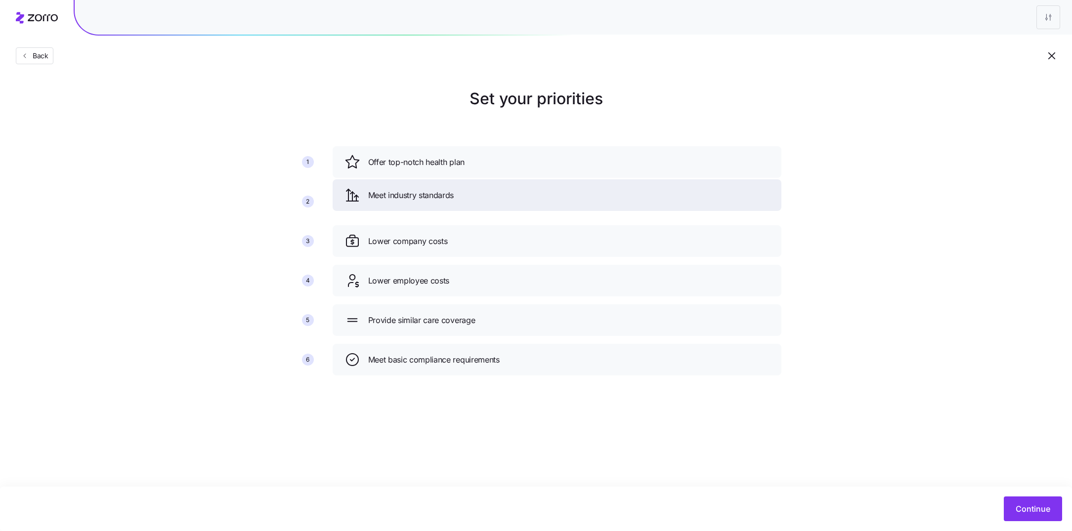
drag, startPoint x: 436, startPoint y: 364, endPoint x: 436, endPoint y: 200, distance: 164.5
click at [436, 200] on span "Meet industry standards" at bounding box center [411, 195] width 86 height 12
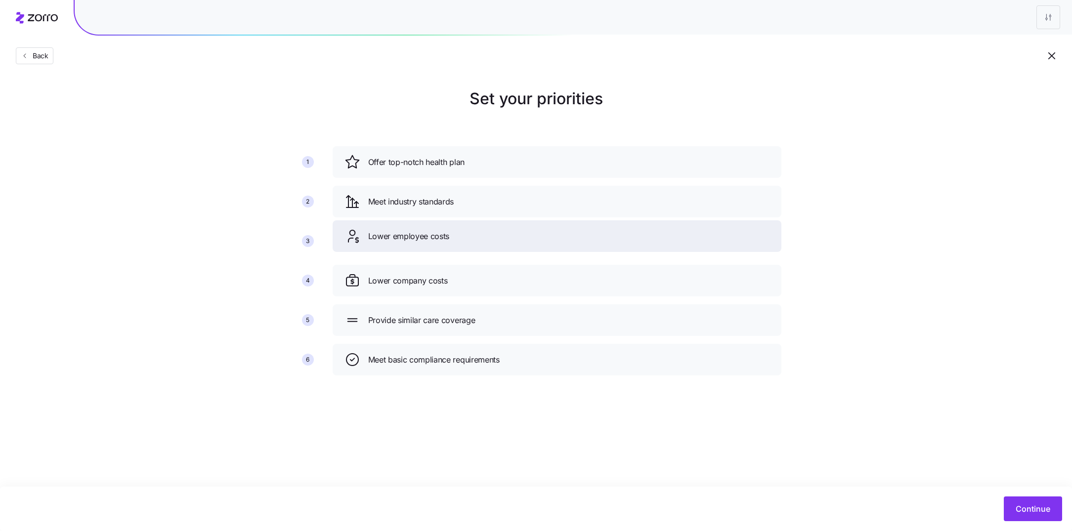
drag, startPoint x: 437, startPoint y: 282, endPoint x: 437, endPoint y: 237, distance: 45.5
click at [437, 237] on span "Lower employee costs" at bounding box center [409, 236] width 82 height 12
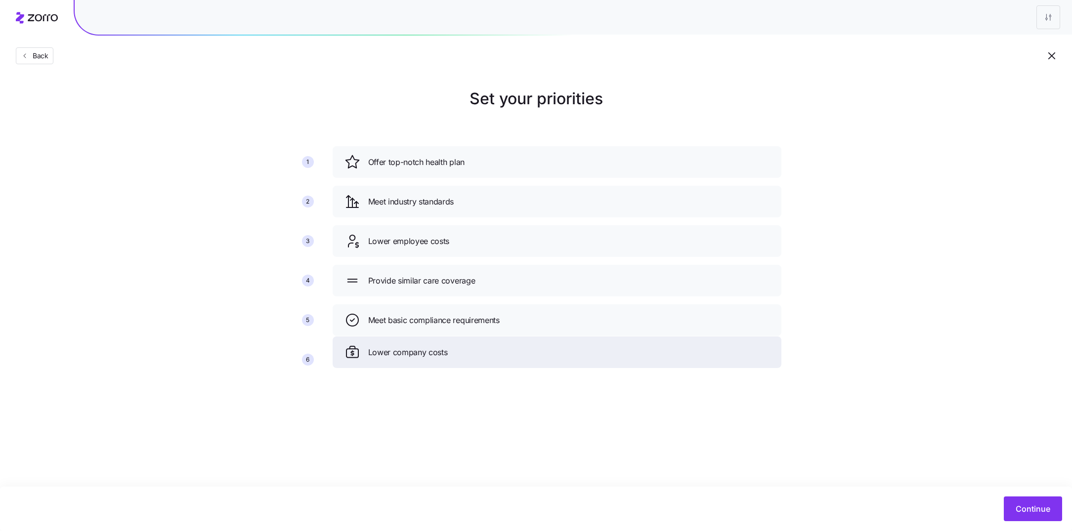
drag, startPoint x: 428, startPoint y: 279, endPoint x: 426, endPoint y: 351, distance: 72.2
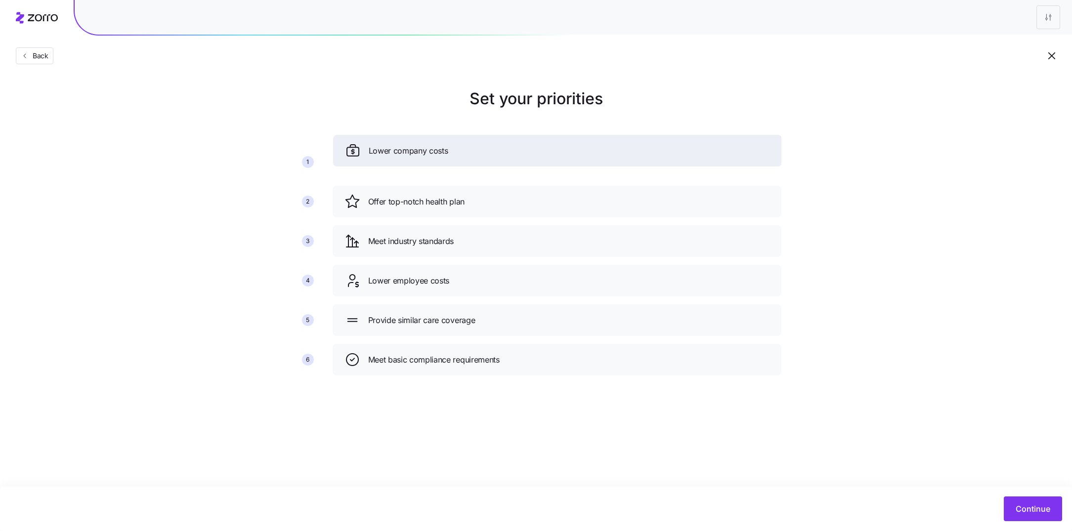
drag, startPoint x: 422, startPoint y: 373, endPoint x: 423, endPoint y: 161, distance: 211.9
click at [423, 161] on div "Lower company costs" at bounding box center [557, 151] width 449 height 32
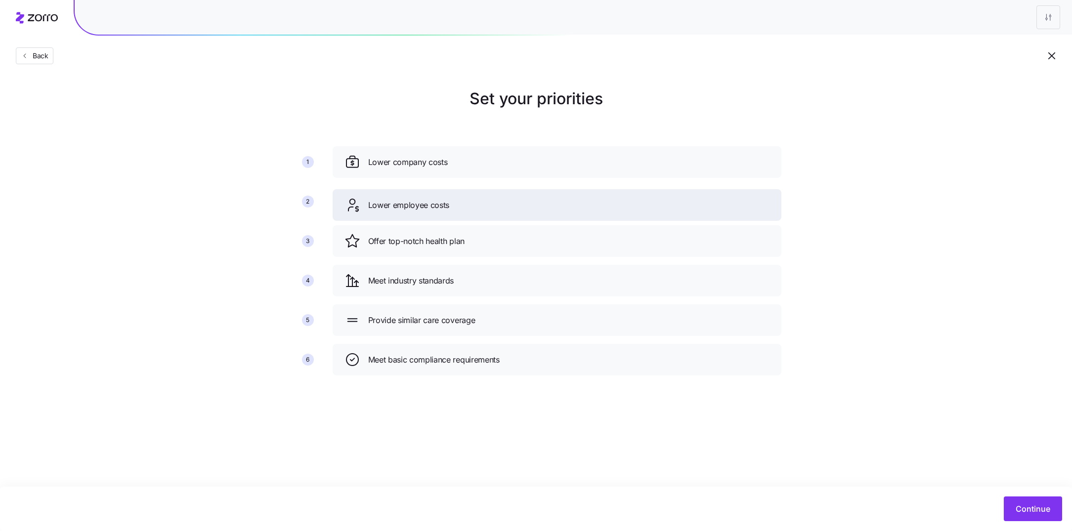
drag, startPoint x: 436, startPoint y: 288, endPoint x: 436, endPoint y: 208, distance: 80.5
click at [436, 208] on div "Lower employee costs" at bounding box center [556, 205] width 425 height 16
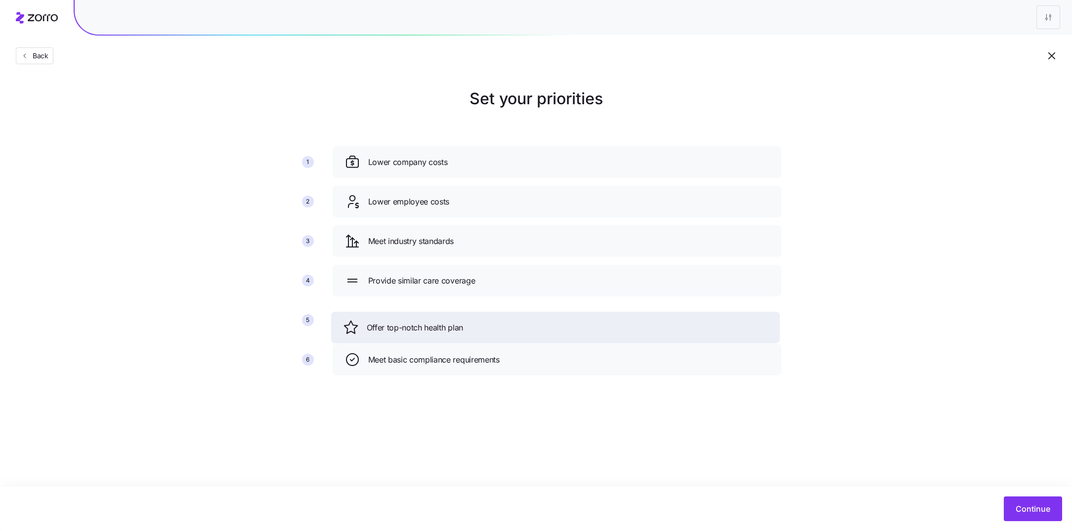
drag, startPoint x: 440, startPoint y: 242, endPoint x: 439, endPoint y: 329, distance: 86.5
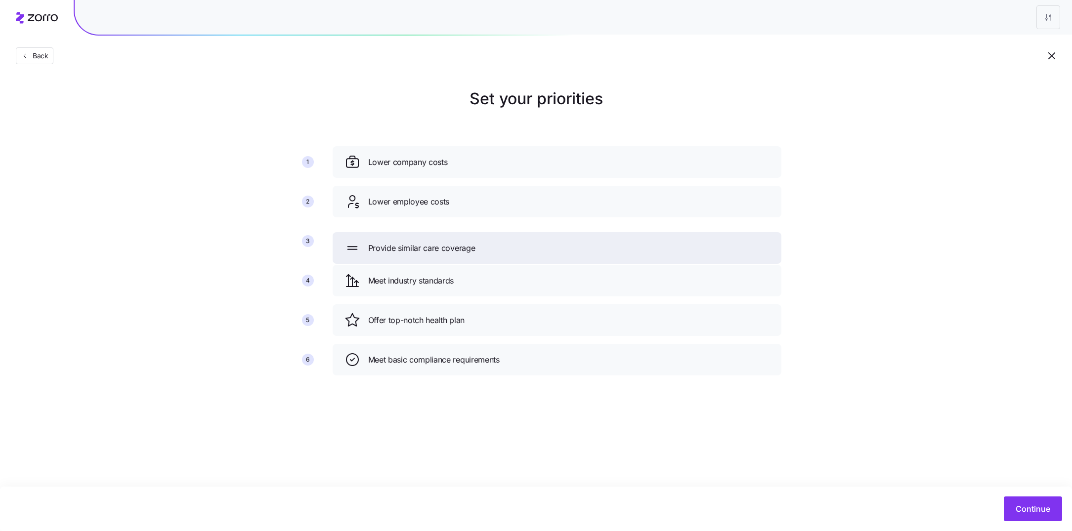
drag, startPoint x: 441, startPoint y: 288, endPoint x: 440, endPoint y: 257, distance: 31.1
click at [441, 257] on div "Provide similar care coverage" at bounding box center [556, 248] width 449 height 32
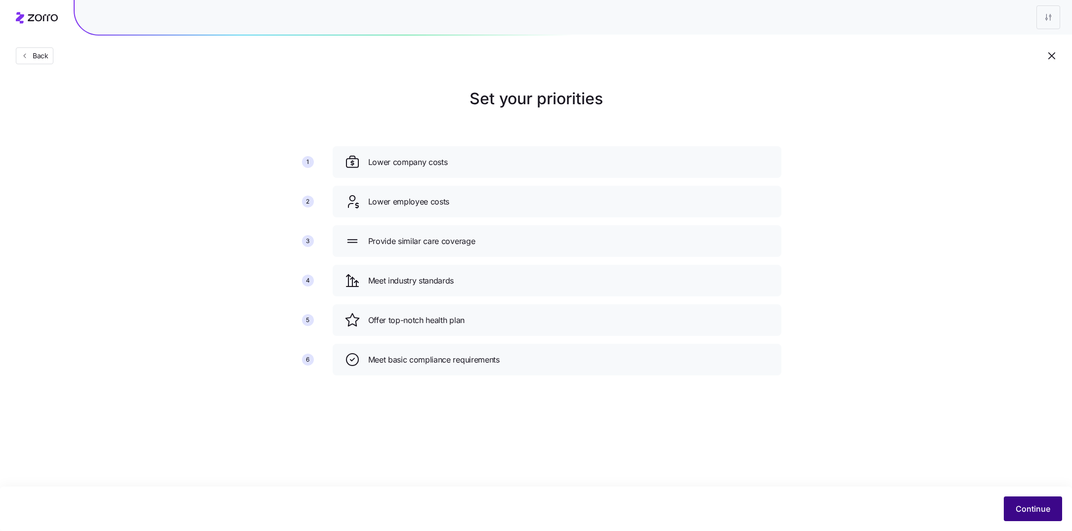
click at [1020, 504] on span "Continue" at bounding box center [1032, 509] width 35 height 12
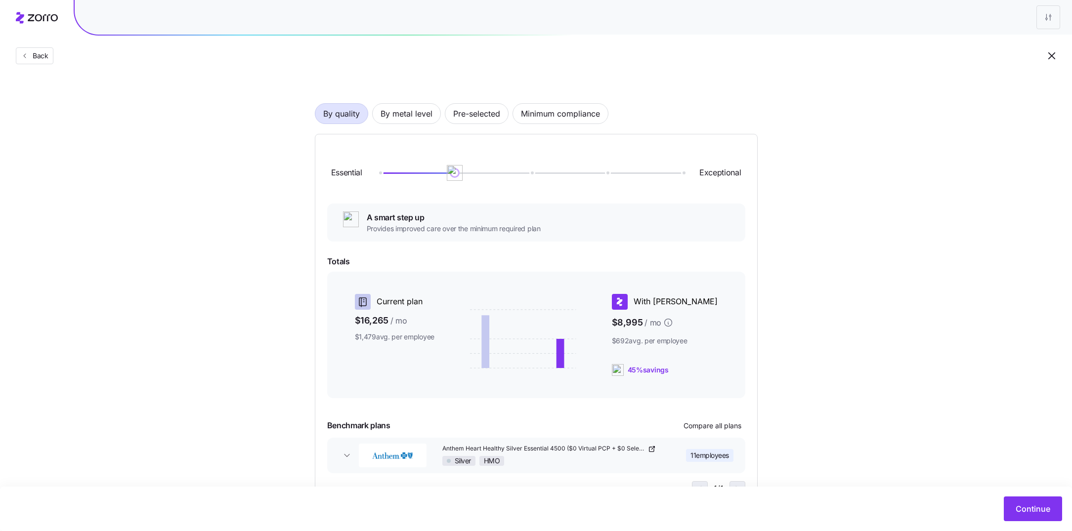
scroll to position [83, 0]
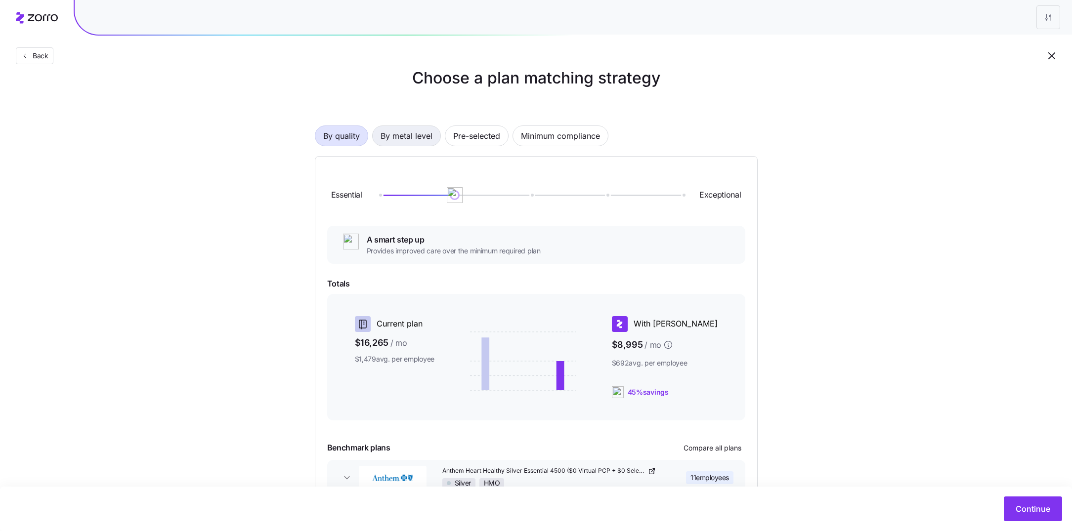
click at [408, 144] on span "By metal level" at bounding box center [406, 136] width 52 height 20
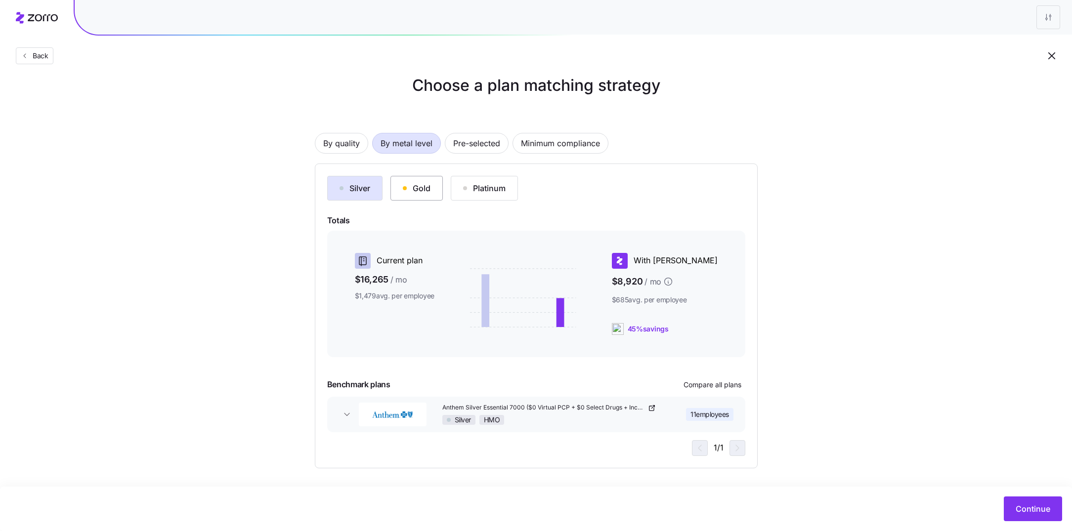
click at [420, 190] on div "Gold" at bounding box center [417, 188] width 28 height 12
click at [352, 194] on button "Silver" at bounding box center [354, 188] width 55 height 25
click at [408, 191] on div "Gold" at bounding box center [417, 188] width 28 height 12
click at [472, 195] on button "Platinum" at bounding box center [484, 188] width 67 height 25
click at [420, 197] on button "Gold" at bounding box center [416, 188] width 52 height 25
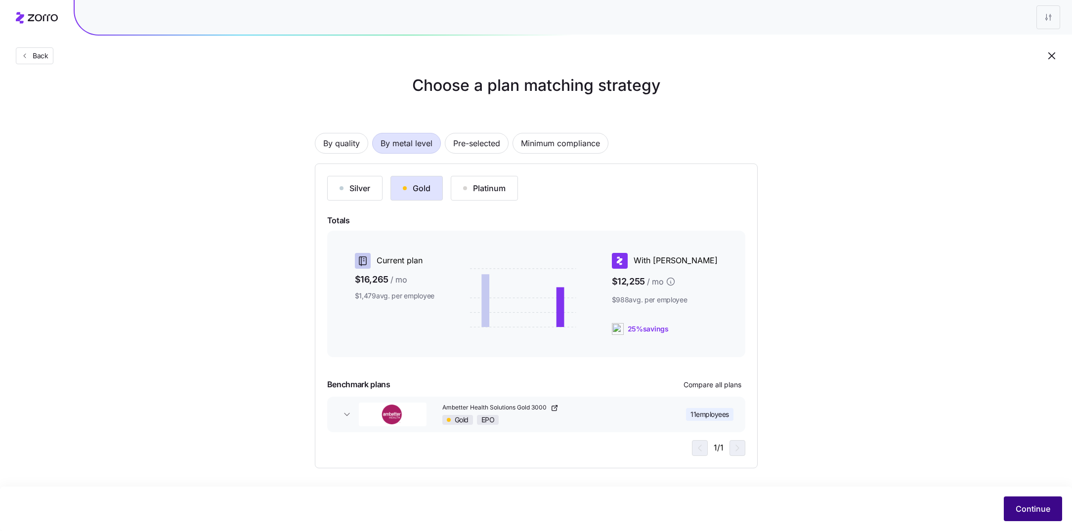
click at [1016, 510] on span "Continue" at bounding box center [1032, 509] width 35 height 12
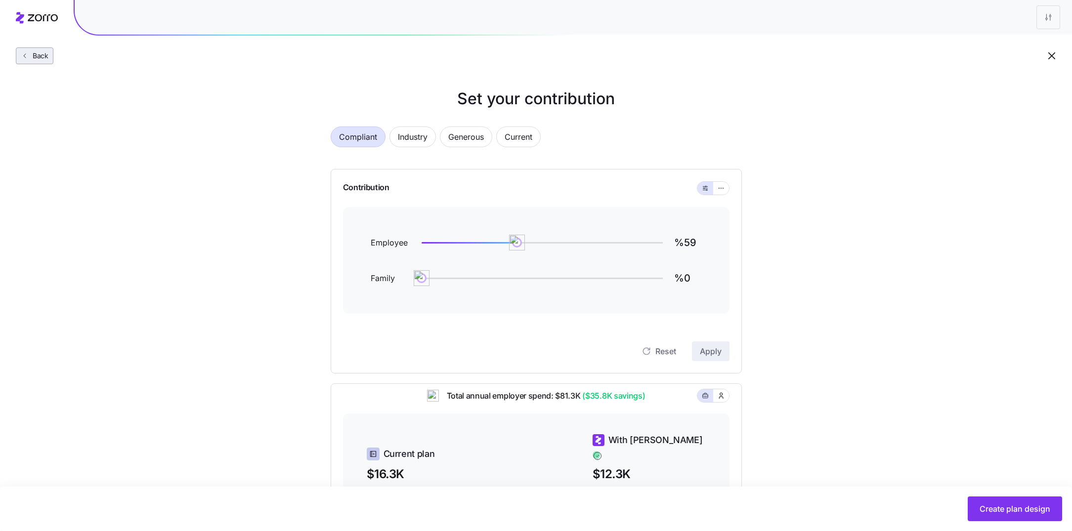
click at [27, 54] on icon "button" at bounding box center [25, 56] width 8 height 8
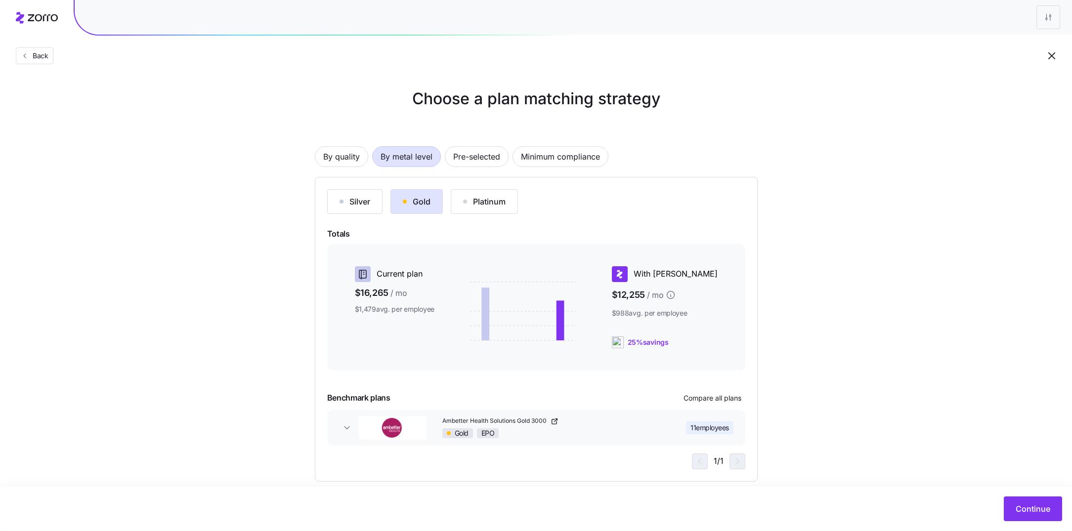
scroll to position [13, 0]
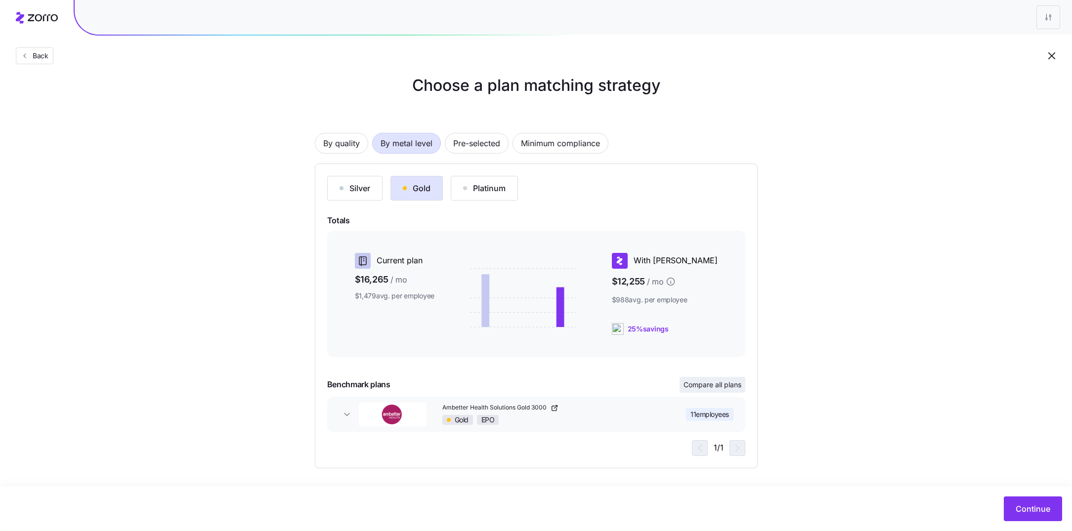
click at [729, 384] on span "Compare all plans" at bounding box center [712, 385] width 58 height 10
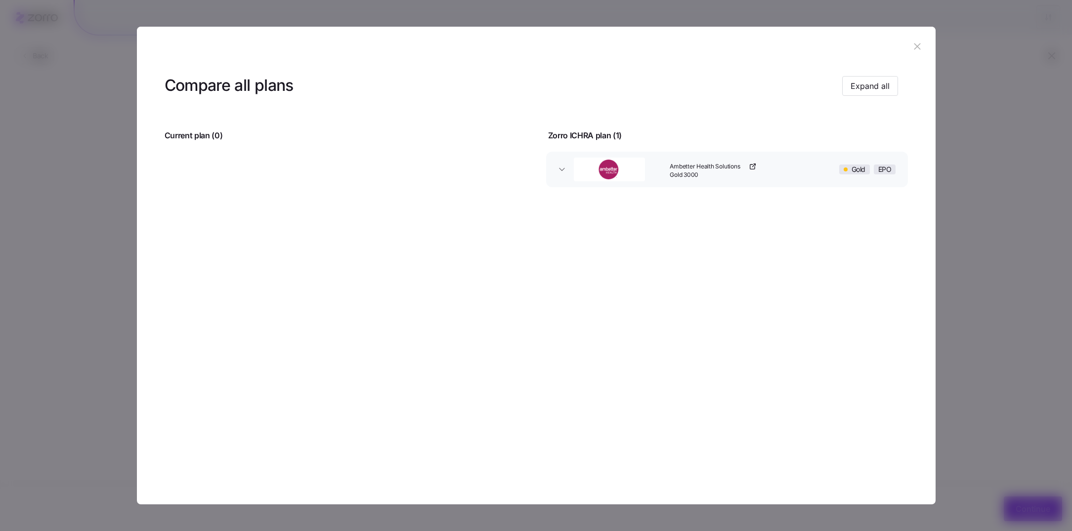
click at [917, 49] on icon "button" at bounding box center [917, 46] width 11 height 11
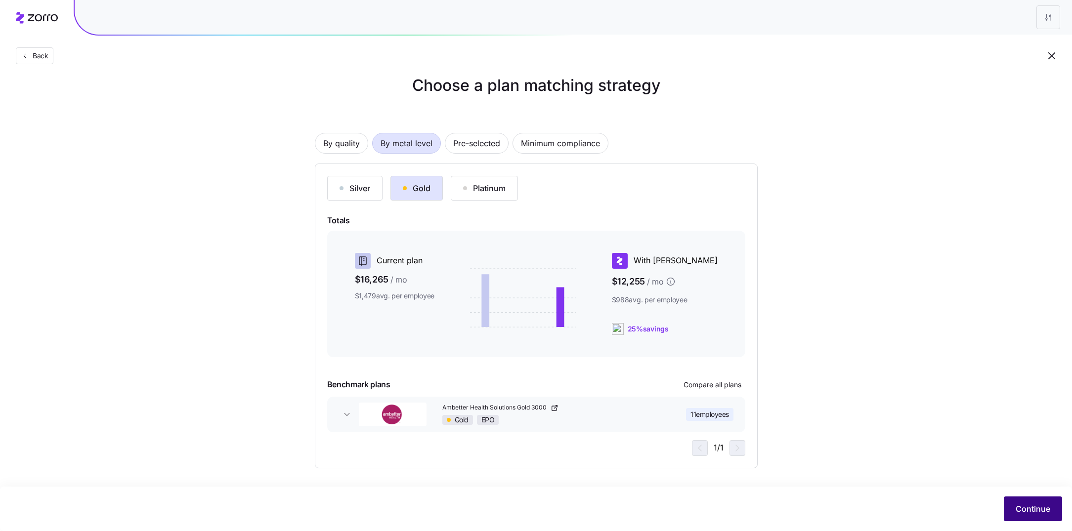
click at [1048, 513] on span "Continue" at bounding box center [1032, 509] width 35 height 12
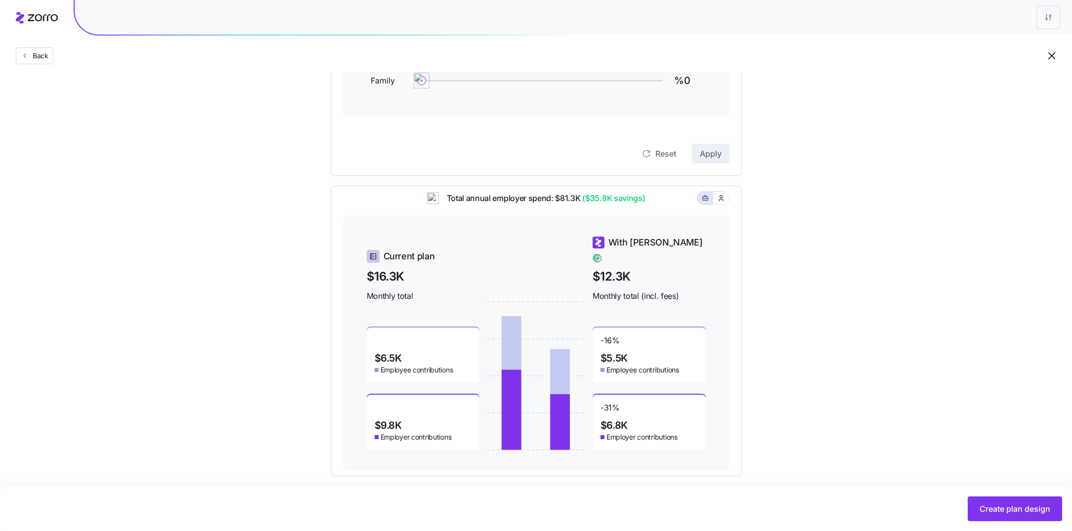
scroll to position [206, 0]
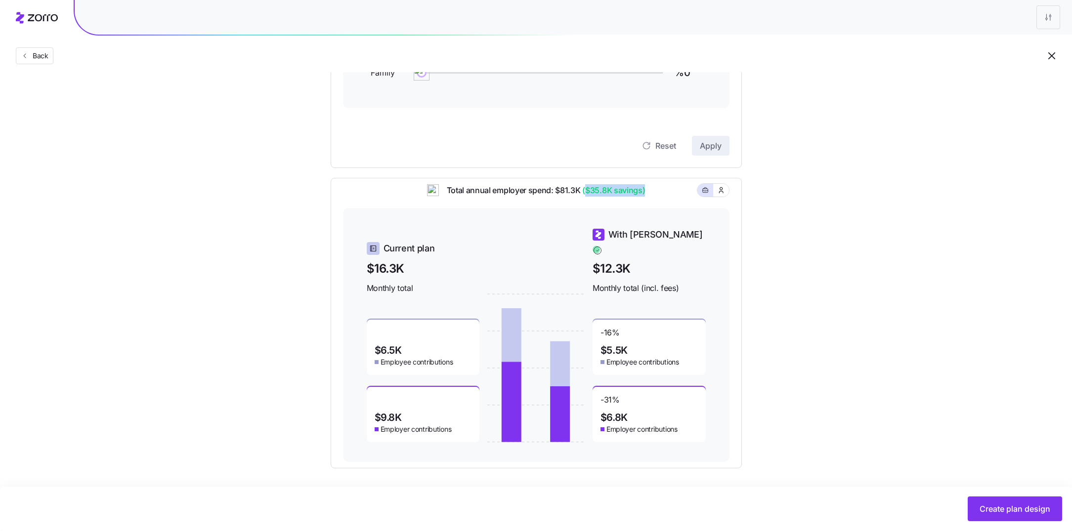
drag, startPoint x: 586, startPoint y: 199, endPoint x: 649, endPoint y: 199, distance: 62.7
click at [649, 199] on div "Total annual employer spend: $81.3K ($35.8K savings)" at bounding box center [536, 196] width 386 height 24
click at [654, 204] on div "Total annual employer spend: $81.3K ($35.8K savings)" at bounding box center [536, 196] width 386 height 24
drag, startPoint x: 624, startPoint y: 396, endPoint x: 595, endPoint y: 394, distance: 28.7
click at [595, 394] on div "-31 % $6.8K Employer contributions" at bounding box center [648, 414] width 113 height 55
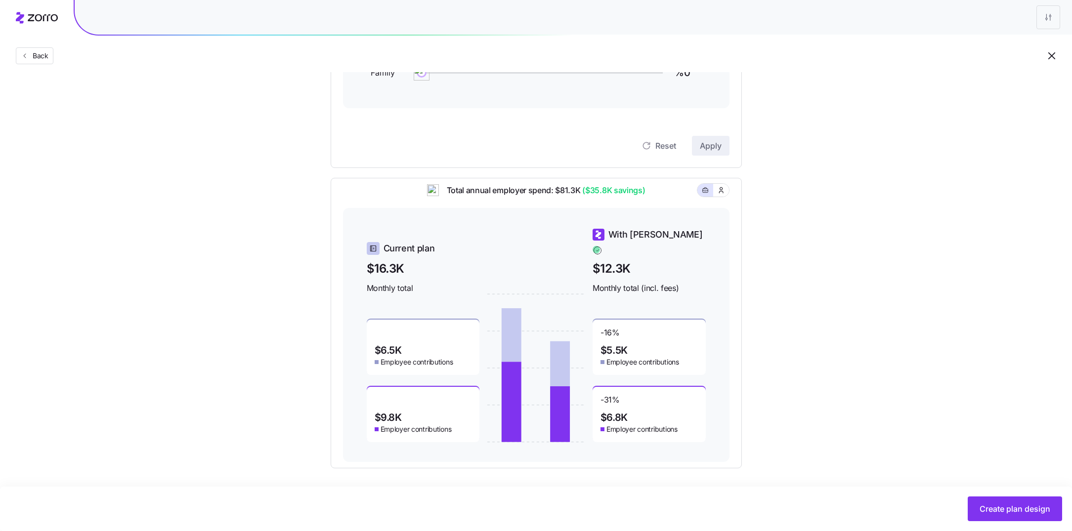
click at [665, 395] on div "-31 % $6.8K Employer contributions" at bounding box center [648, 414] width 113 height 55
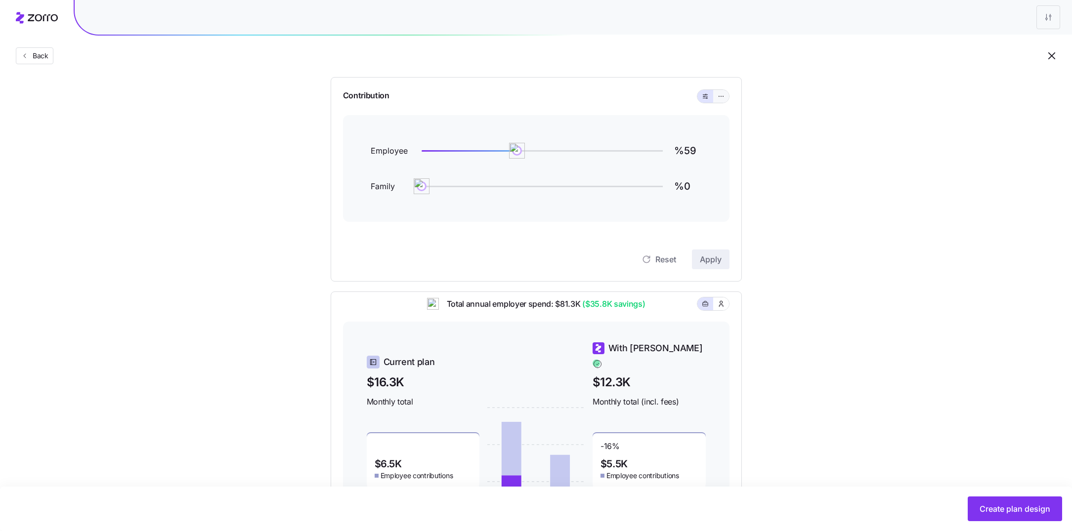
click at [725, 96] on button "button" at bounding box center [721, 96] width 16 height 13
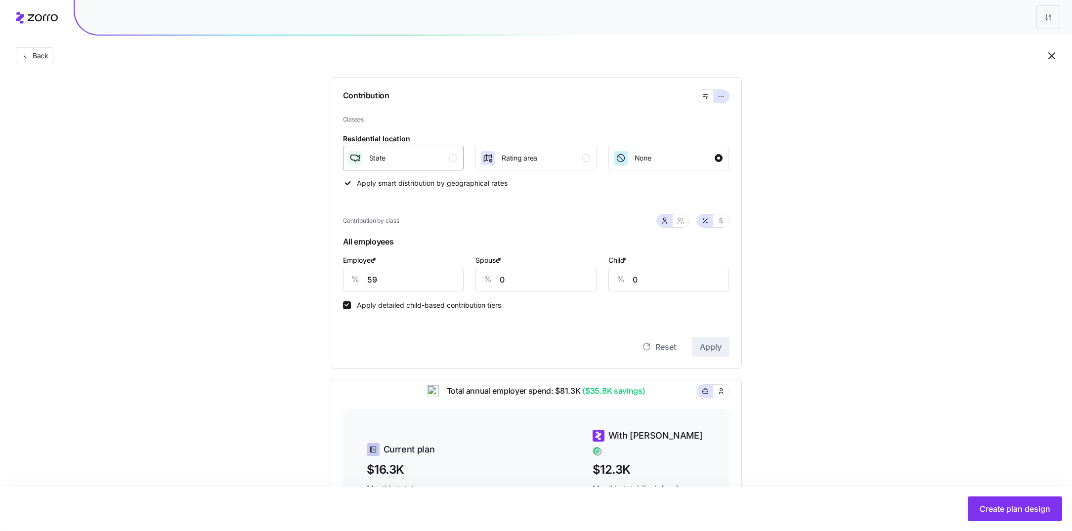
click at [434, 158] on div "State" at bounding box center [402, 158] width 110 height 16
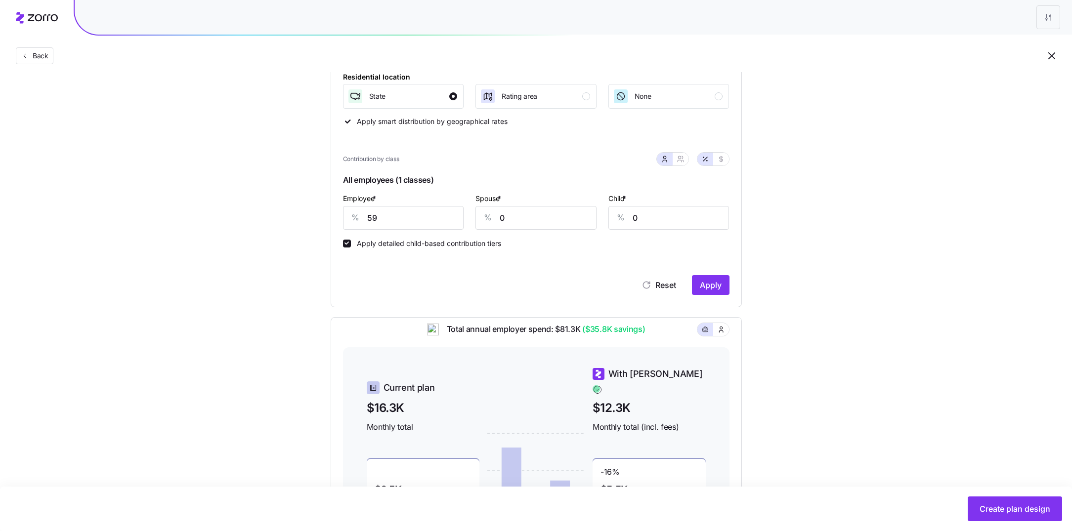
scroll to position [164, 0]
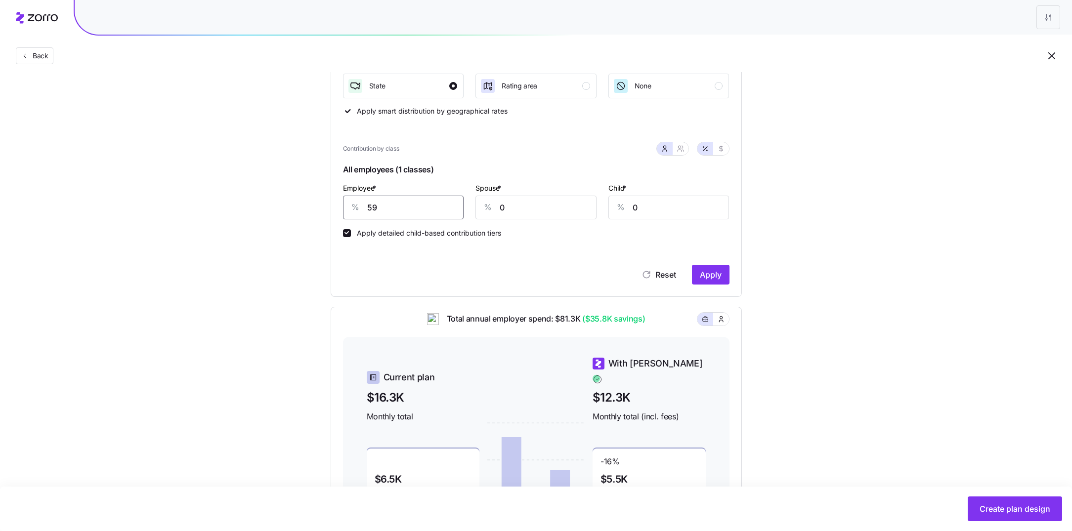
click at [394, 199] on input "59" at bounding box center [403, 208] width 121 height 24
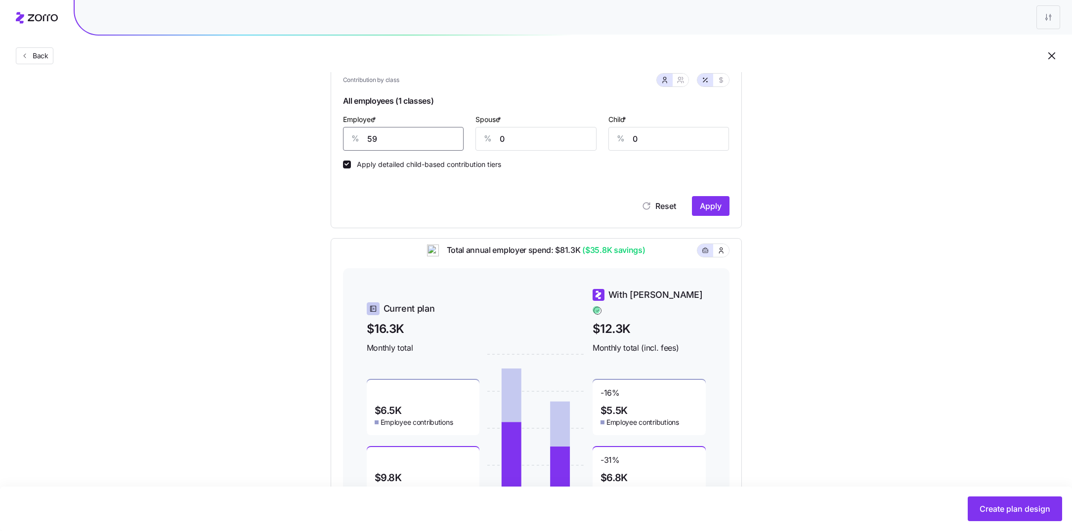
scroll to position [276, 0]
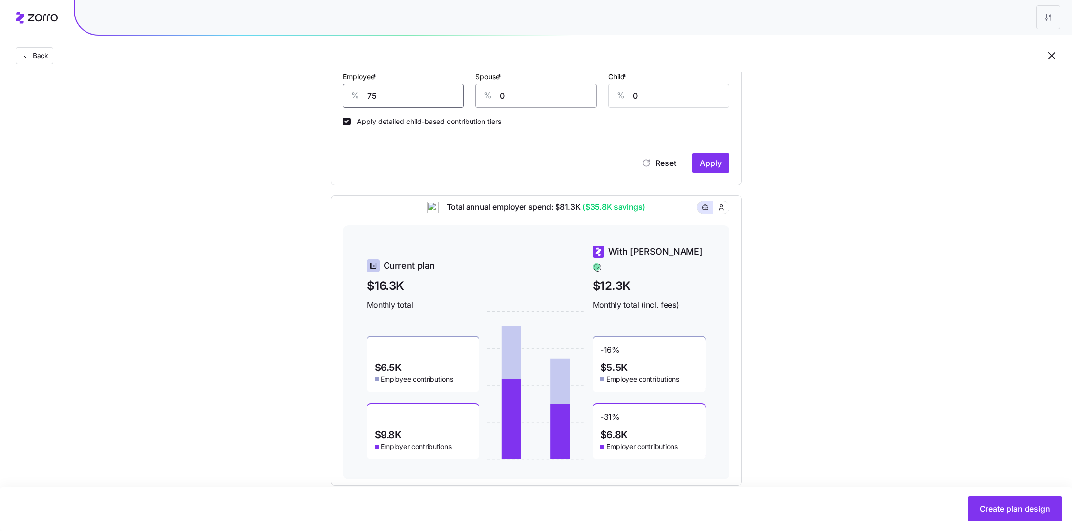
type input "75"
click at [539, 102] on input "0" at bounding box center [535, 96] width 121 height 24
type input "20"
click at [650, 91] on input "0" at bounding box center [668, 96] width 121 height 24
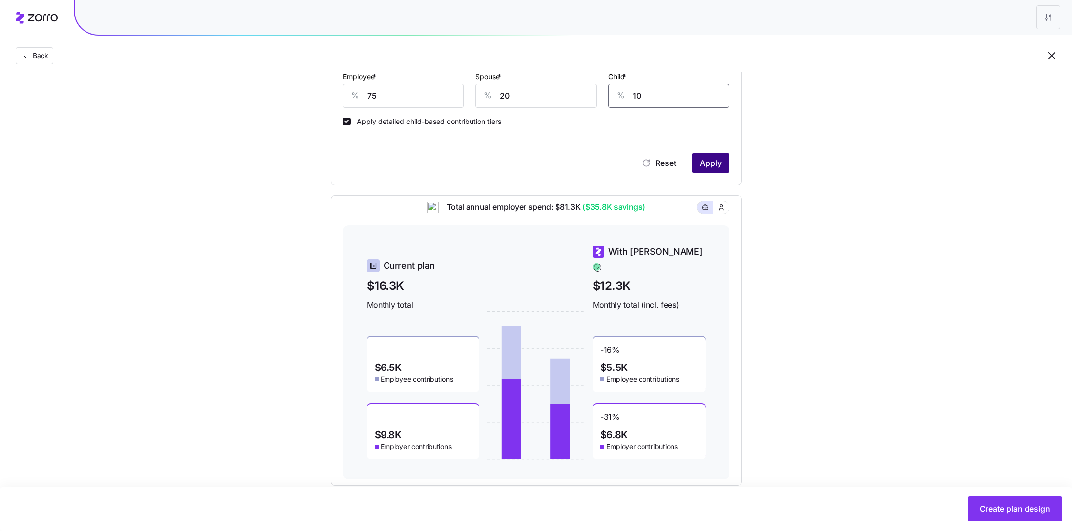
type input "10"
click at [711, 161] on span "Apply" at bounding box center [711, 163] width 22 height 12
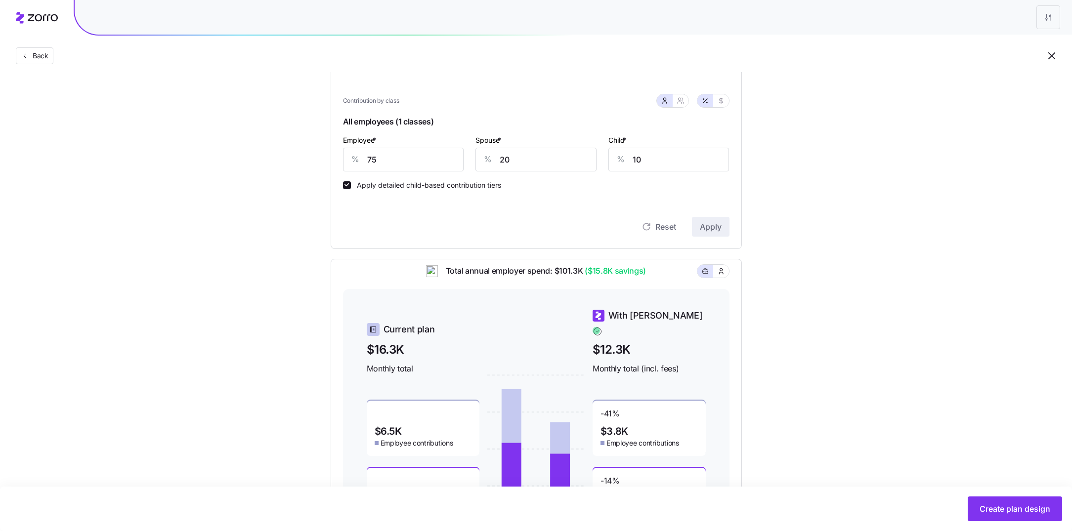
scroll to position [282, 0]
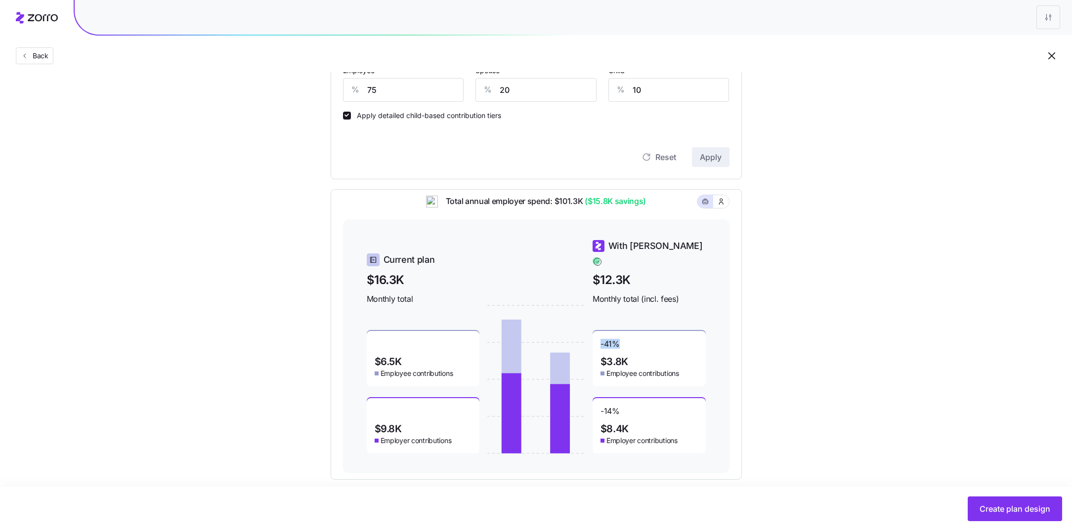
drag, startPoint x: 620, startPoint y: 336, endPoint x: 597, endPoint y: 336, distance: 23.2
click at [597, 336] on div "-41 % $3.8K Employee contributions" at bounding box center [648, 358] width 113 height 55
click at [666, 357] on div "-41 % $3.8K Employee contributions" at bounding box center [648, 358] width 113 height 55
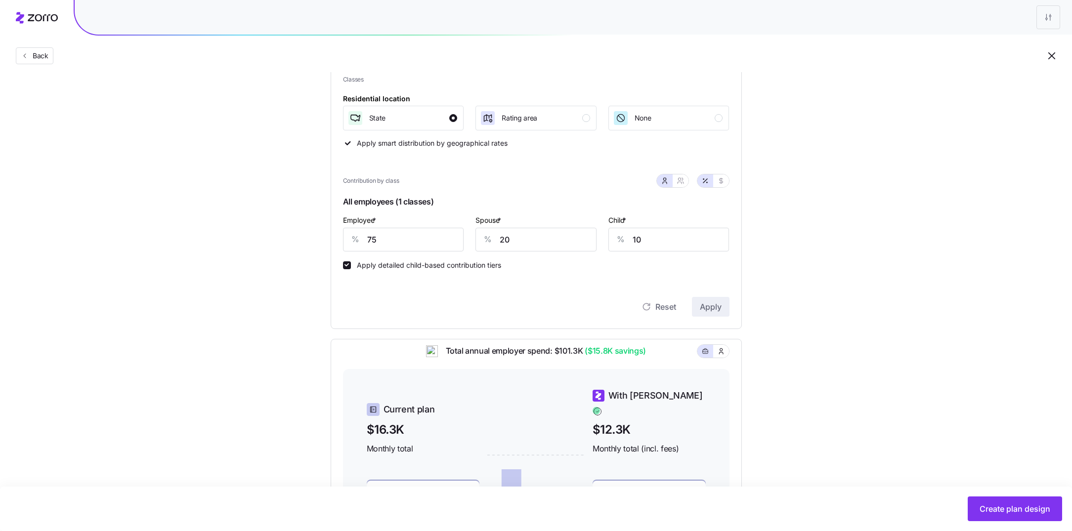
scroll to position [131, 0]
click at [429, 240] on input "75" at bounding box center [403, 241] width 121 height 24
type input "60"
click at [699, 306] on button "Apply" at bounding box center [711, 308] width 38 height 20
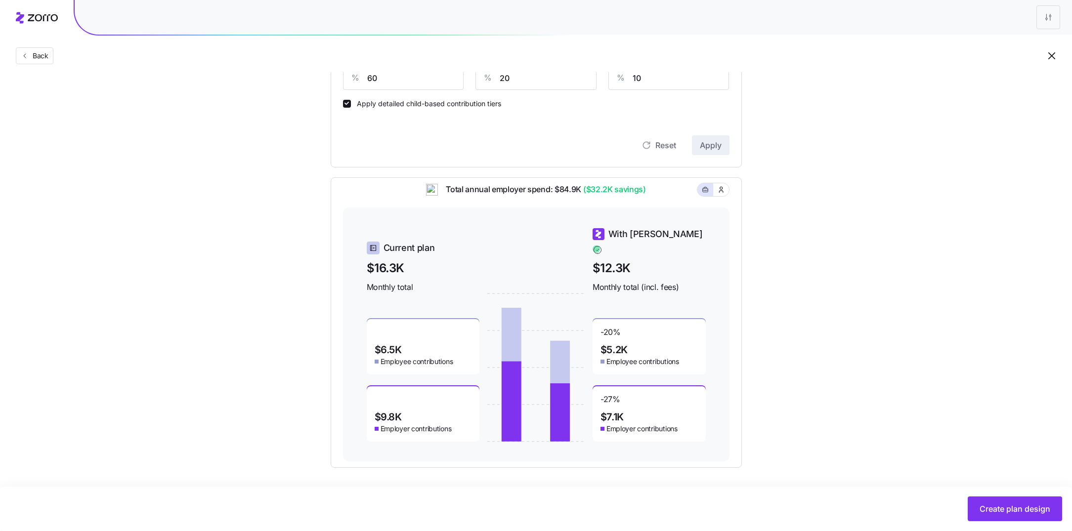
scroll to position [276, 0]
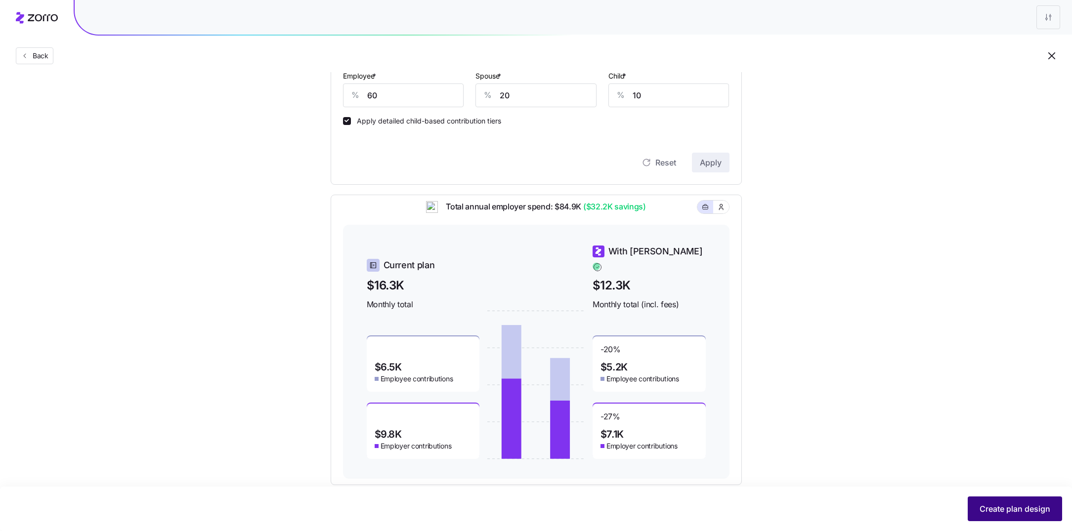
click at [1037, 510] on span "Create plan design" at bounding box center [1014, 509] width 71 height 12
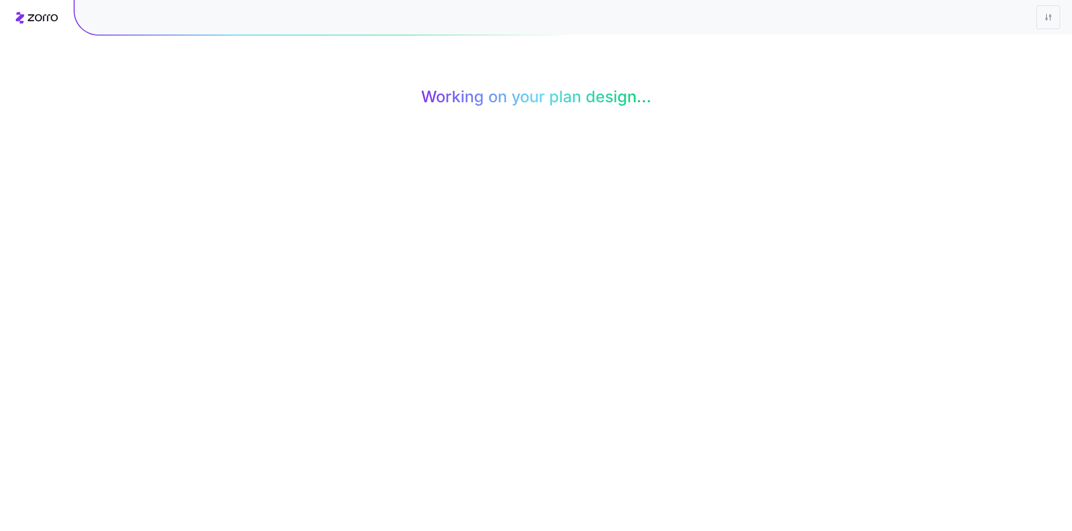
scroll to position [0, 0]
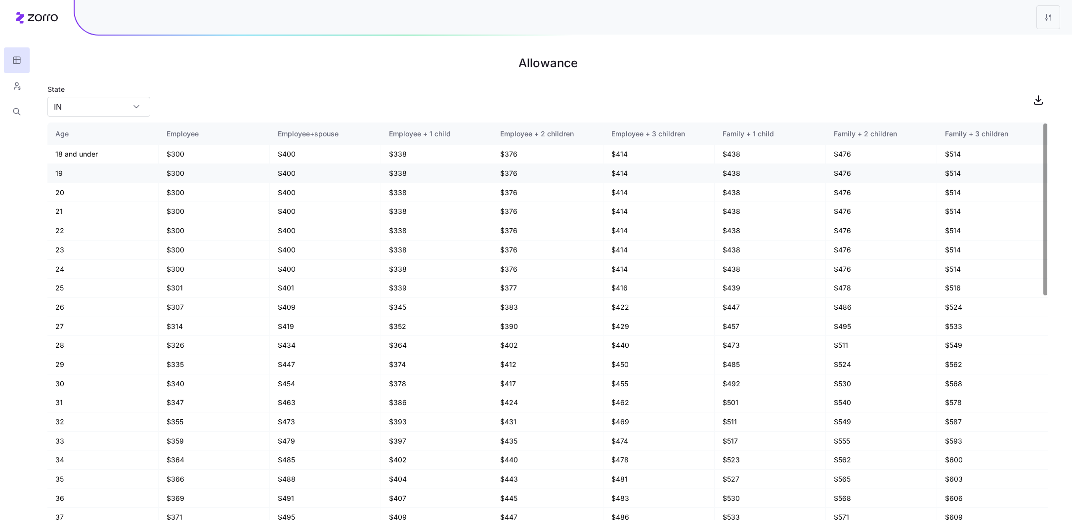
click at [86, 174] on td "19" at bounding box center [102, 173] width 111 height 19
click at [19, 93] on button "button" at bounding box center [17, 86] width 26 height 26
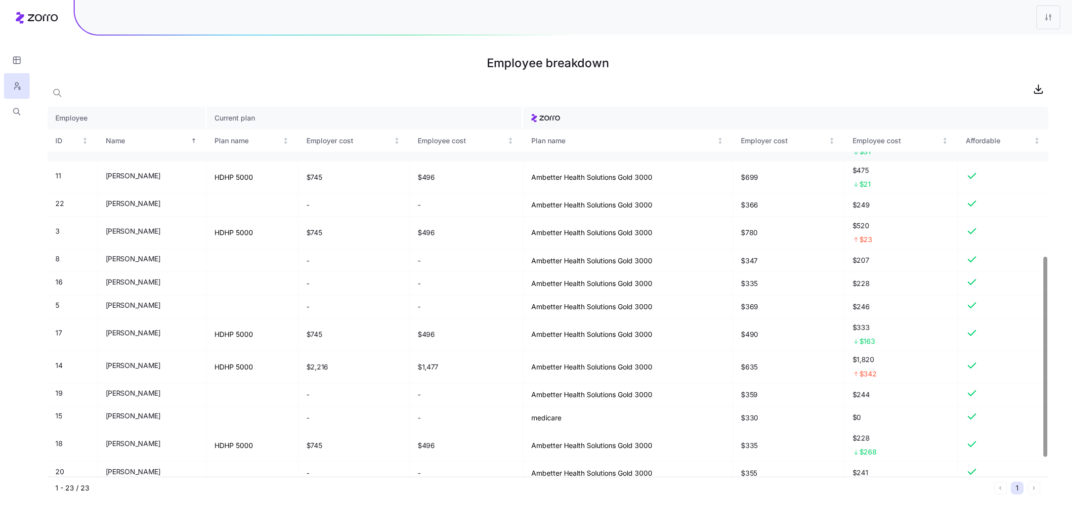
scroll to position [276, 0]
click at [21, 112] on icon "button" at bounding box center [16, 112] width 9 height 10
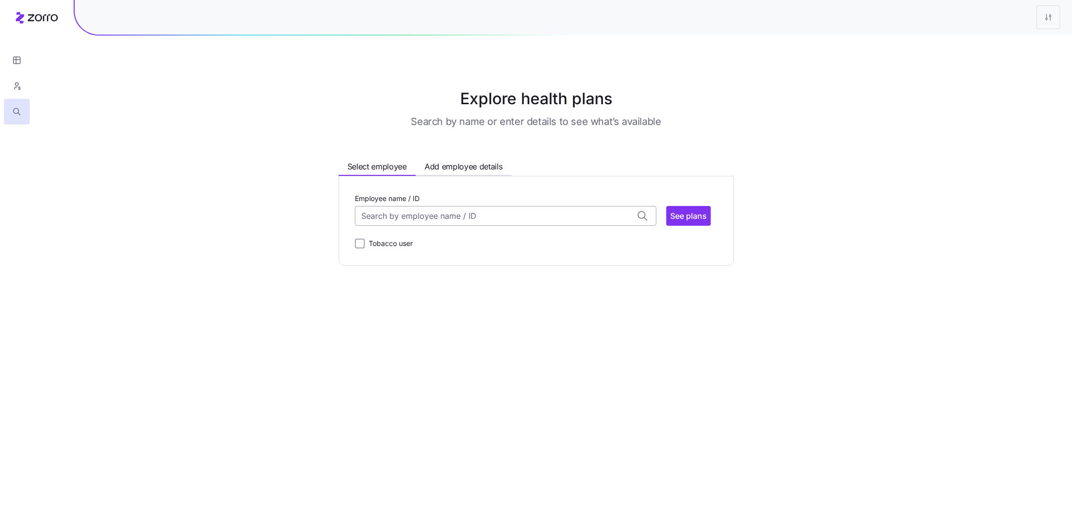
click at [488, 220] on input "Employee name / ID" at bounding box center [505, 216] width 301 height 20
click at [505, 238] on div "NICHOLAS MCLAUGHLIN (41) ID: 14 | zip code: 46219" at bounding box center [505, 246] width 297 height 29
click at [694, 217] on span "See plans" at bounding box center [688, 216] width 37 height 12
type input "NICHOLAS MCLAUGHLIN (ID: 14)"
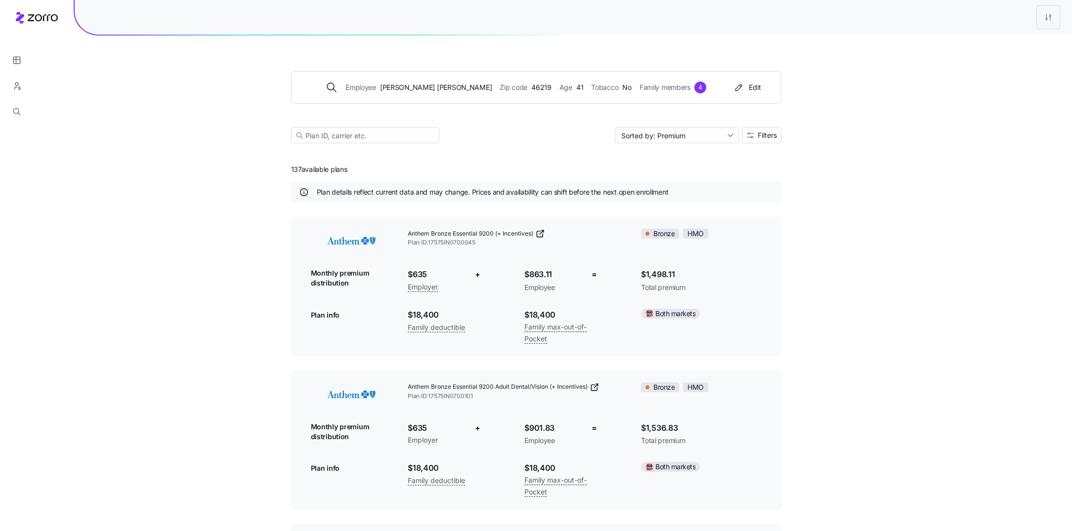
drag, startPoint x: 363, startPoint y: 173, endPoint x: 273, endPoint y: 167, distance: 89.6
click at [15, 90] on icon "button" at bounding box center [16, 86] width 9 height 10
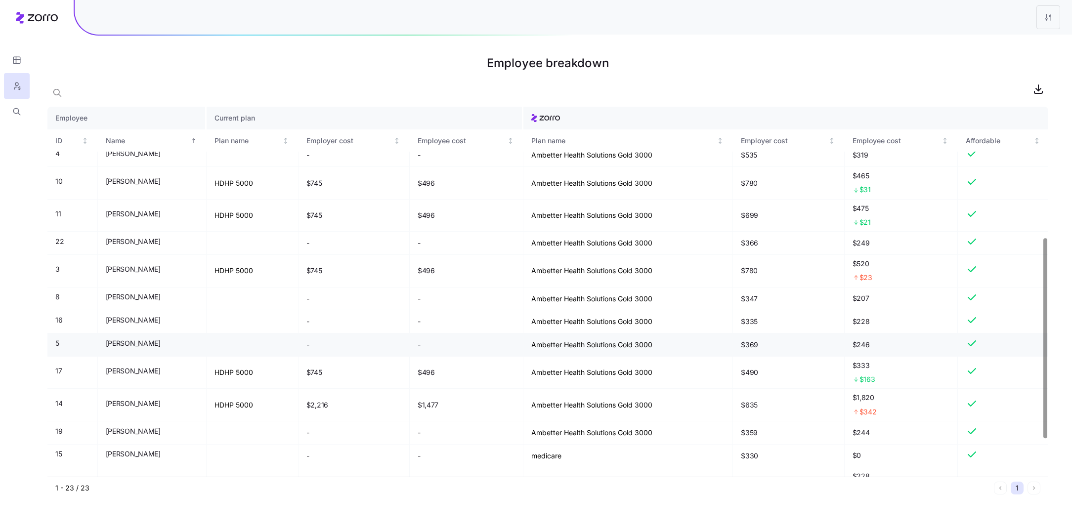
scroll to position [242, 0]
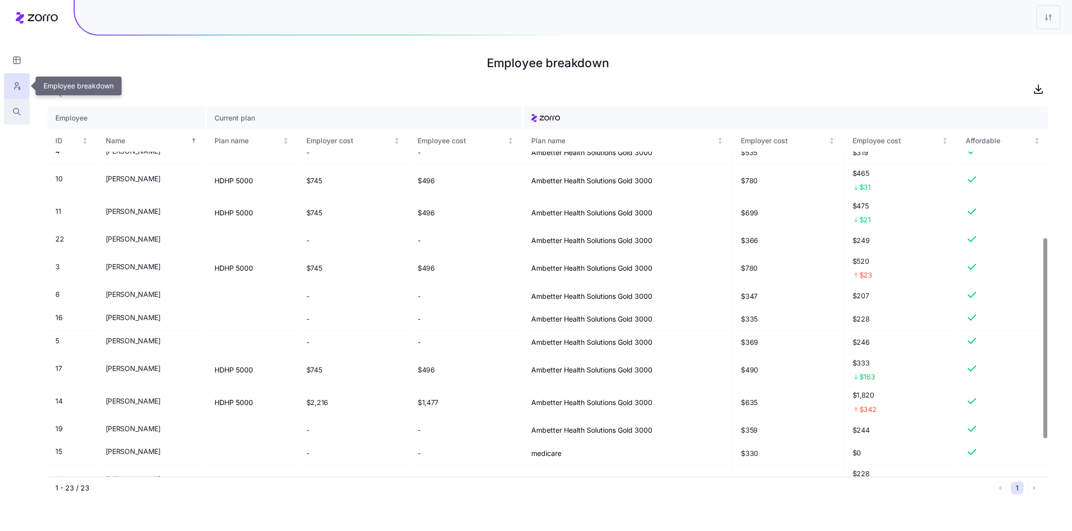
click at [19, 114] on icon "button" at bounding box center [19, 114] width 2 height 2
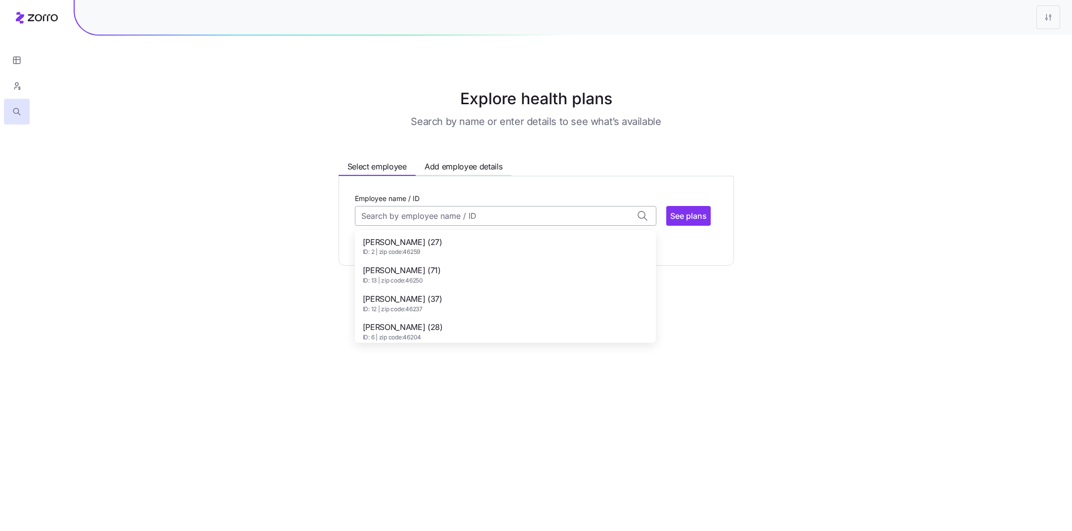
click at [425, 216] on input "Employee name / ID" at bounding box center [505, 216] width 301 height 20
click at [424, 238] on span "NICHOLAS MCLAUGHLIN (41)" at bounding box center [402, 242] width 79 height 12
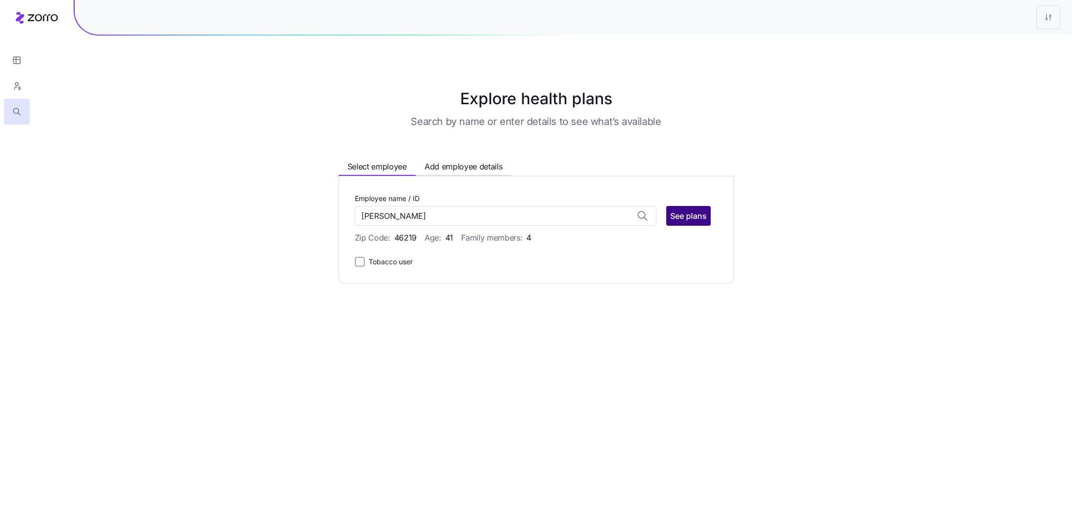
click at [696, 218] on span "See plans" at bounding box center [688, 216] width 37 height 12
type input "NICHOLAS MCLAUGHLIN (ID: 14)"
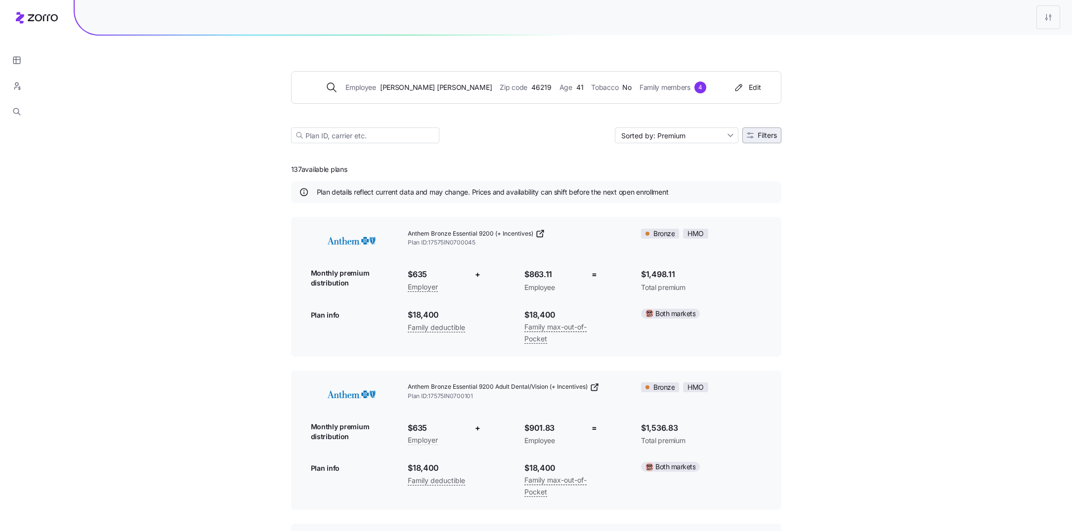
click at [767, 132] on span "Filters" at bounding box center [766, 135] width 19 height 7
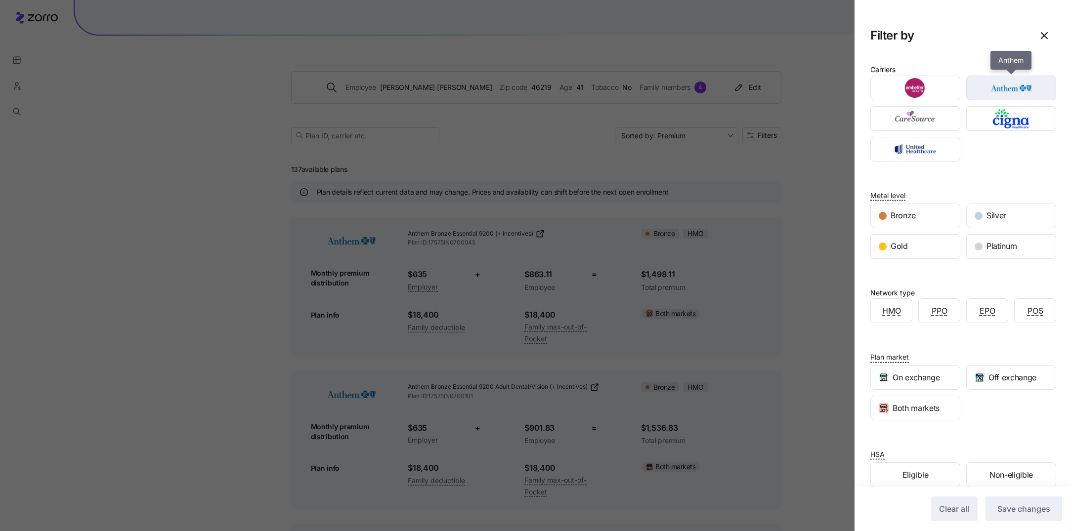
click at [990, 85] on img "button" at bounding box center [1011, 88] width 73 height 20
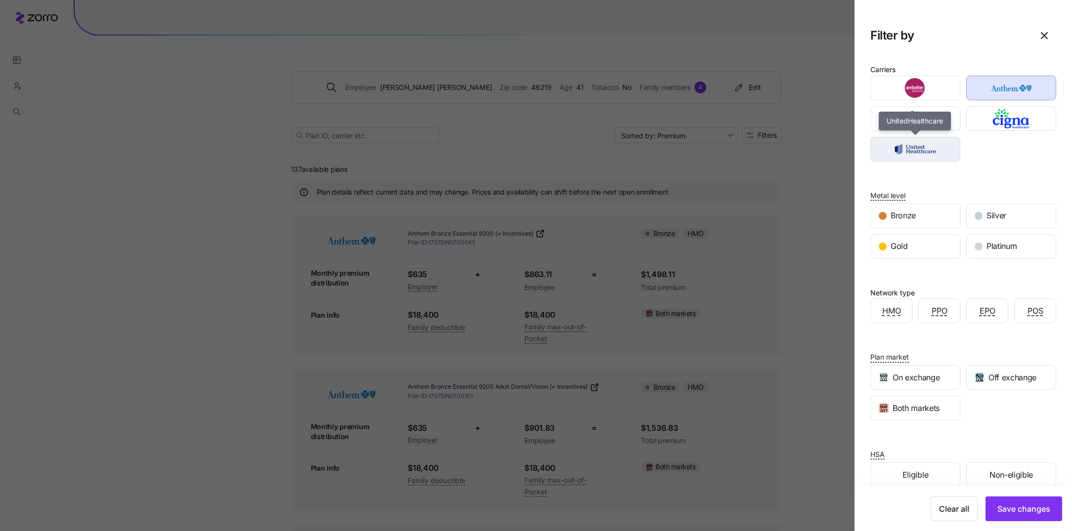
click at [945, 145] on img "button" at bounding box center [915, 149] width 73 height 20
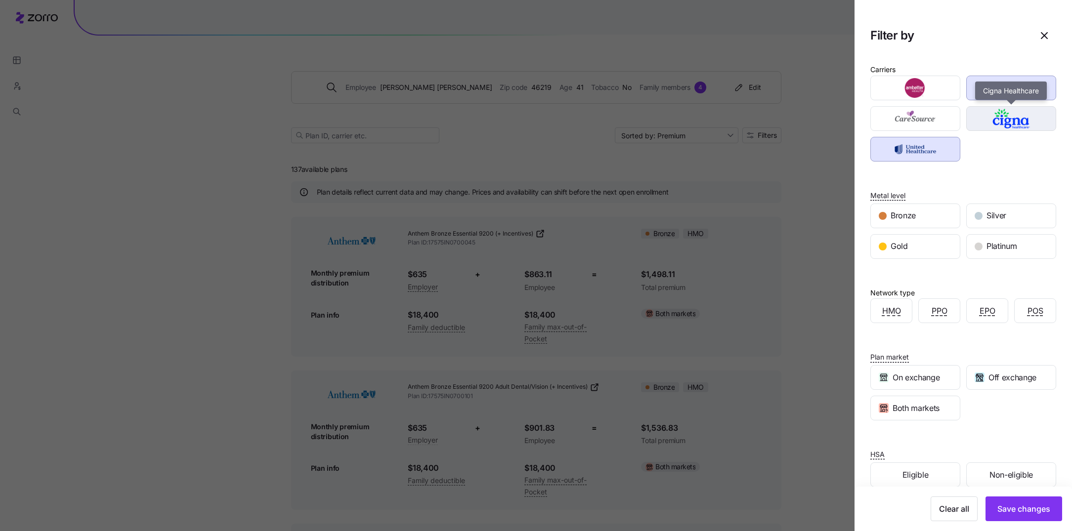
click at [997, 113] on img "button" at bounding box center [1011, 119] width 73 height 20
click at [1028, 513] on span "Save changes" at bounding box center [1023, 509] width 53 height 12
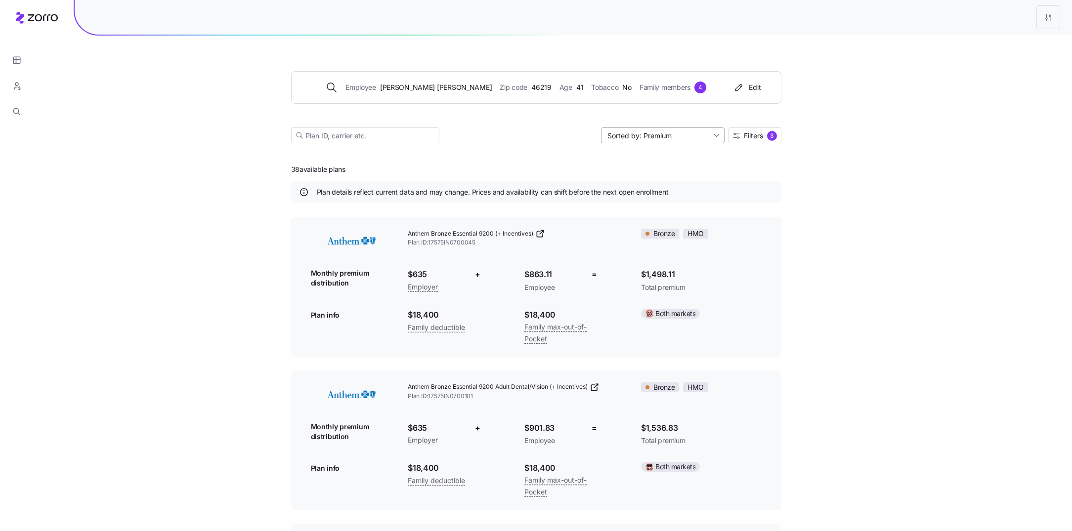
click at [694, 132] on input "Sorted by: Premium" at bounding box center [663, 135] width 124 height 16
click at [660, 175] on div "Deductible" at bounding box center [662, 173] width 116 height 15
type input "Sorted by: Deductible"
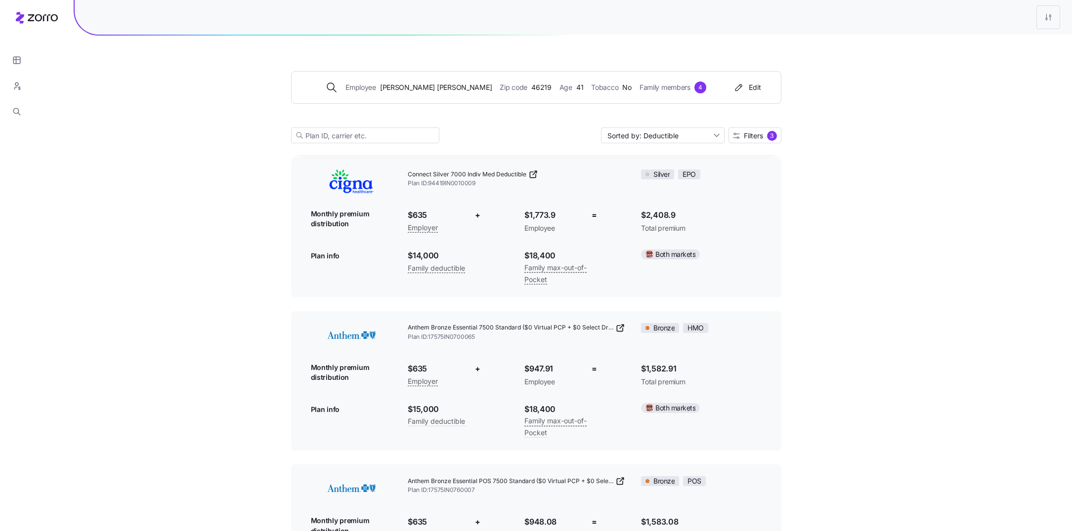
scroll to position [2672, 0]
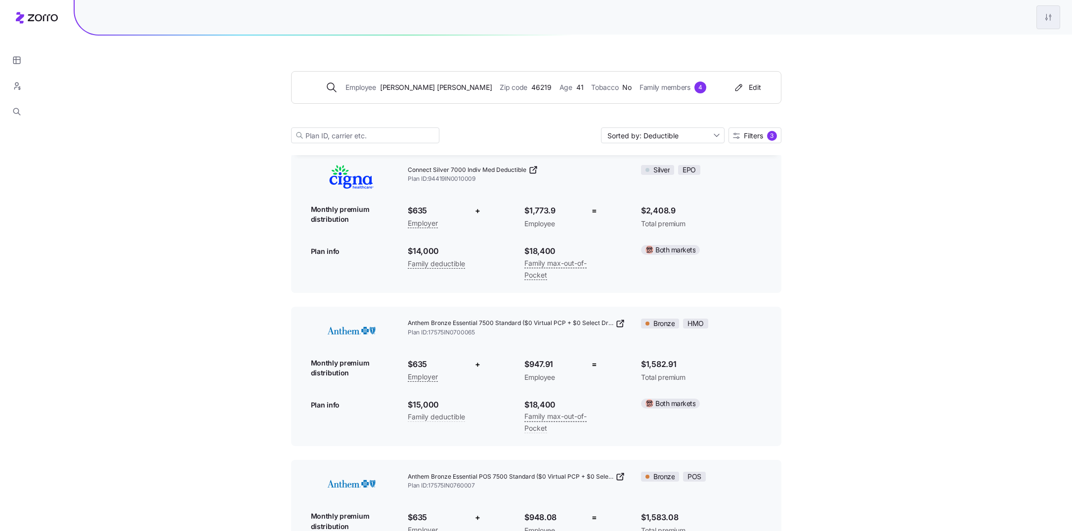
click at [1036, 47] on div "Edit plan design" at bounding box center [1007, 44] width 98 height 16
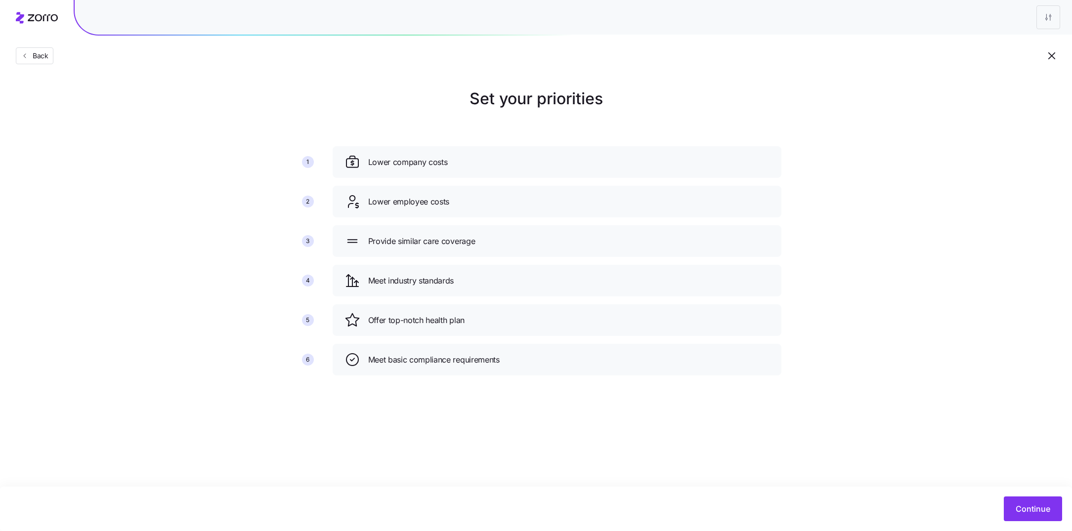
click at [1054, 59] on icon "button" at bounding box center [1051, 56] width 12 height 12
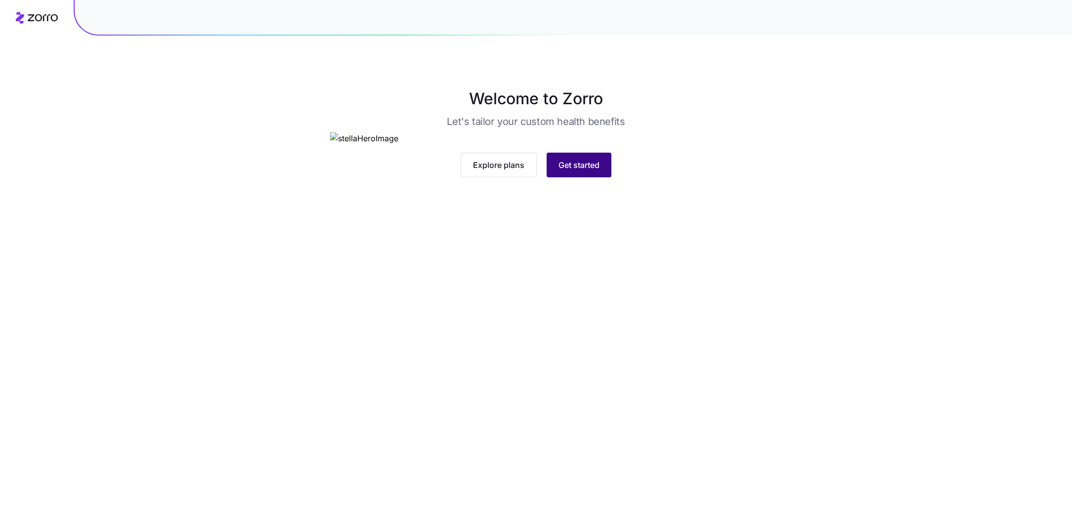
click at [568, 177] on button "Get started" at bounding box center [578, 165] width 65 height 25
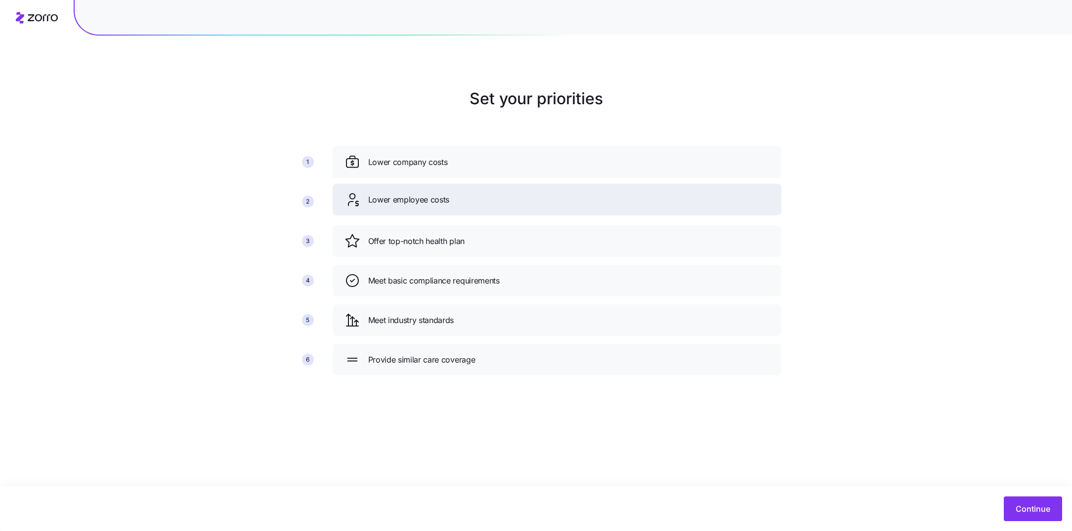
drag, startPoint x: 465, startPoint y: 243, endPoint x: 465, endPoint y: 198, distance: 45.0
click at [465, 198] on div "Lower employee costs" at bounding box center [556, 200] width 425 height 16
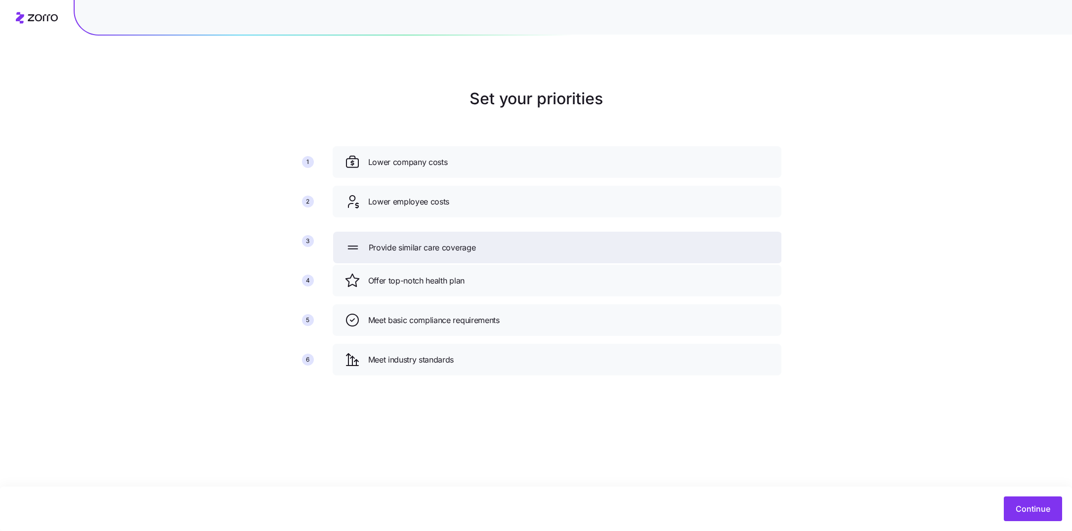
drag, startPoint x: 448, startPoint y: 357, endPoint x: 448, endPoint y: 244, distance: 113.1
click at [448, 244] on span "Provide similar care coverage" at bounding box center [422, 248] width 107 height 12
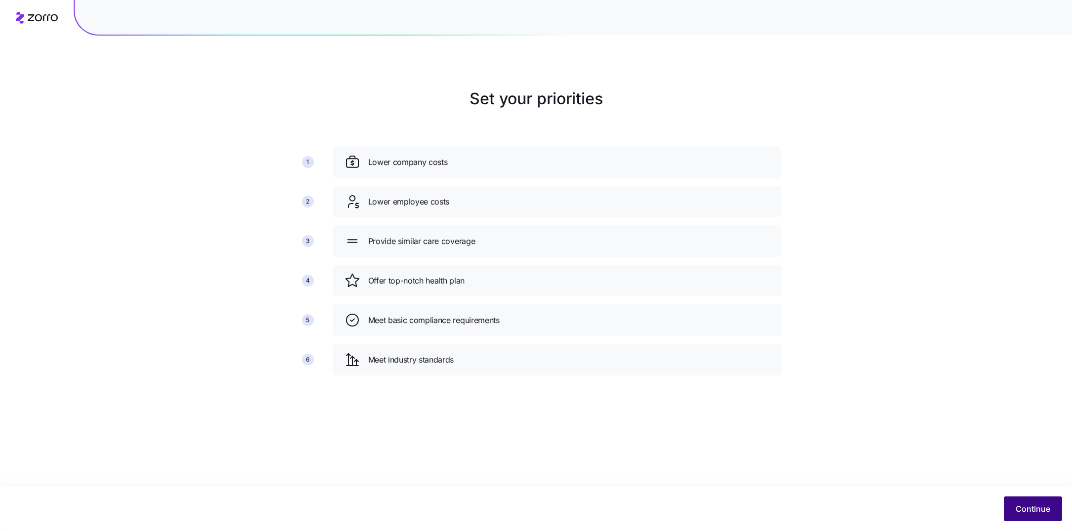
click at [1033, 508] on span "Continue" at bounding box center [1032, 509] width 35 height 12
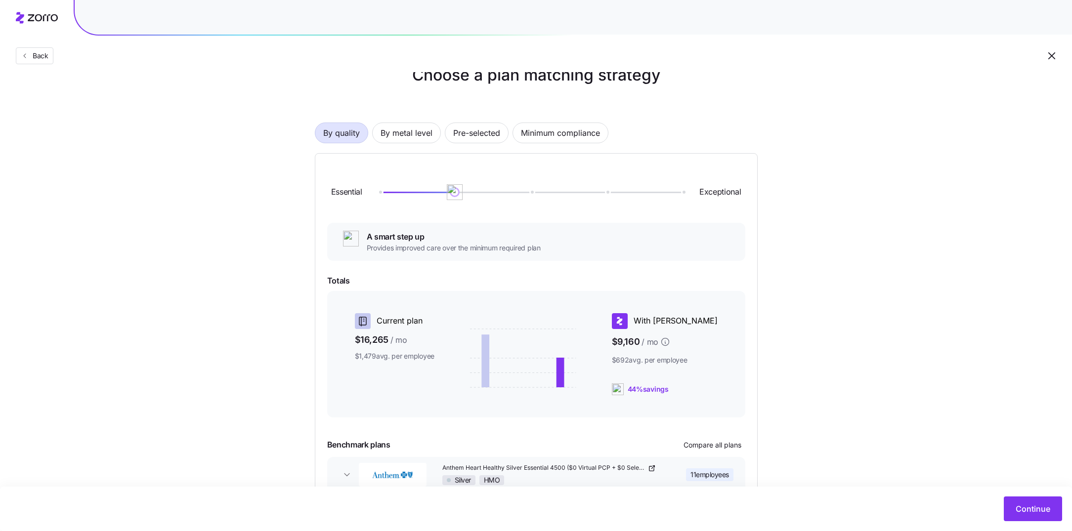
scroll to position [23, 0]
click at [406, 128] on span "By metal level" at bounding box center [406, 134] width 52 height 20
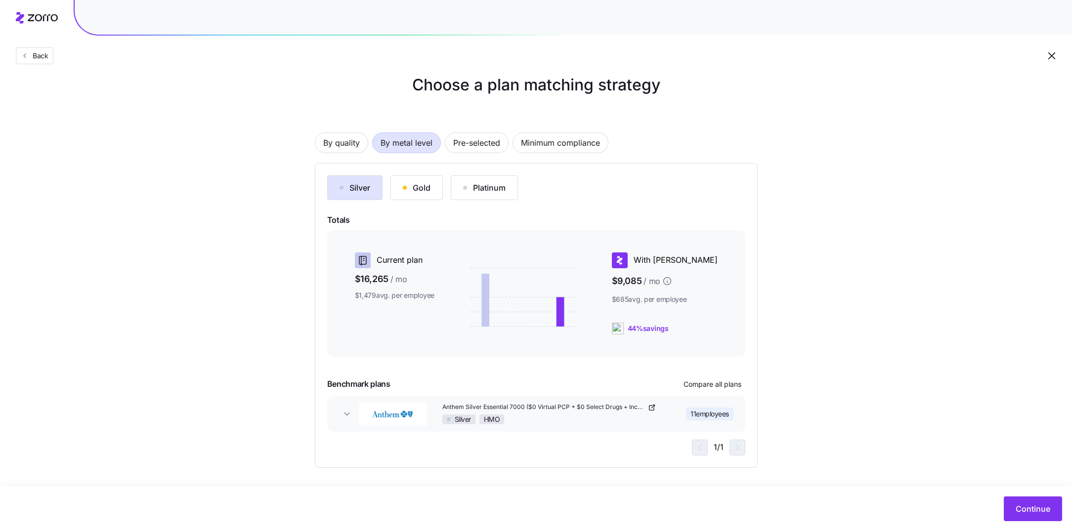
scroll to position [13, 0]
click at [426, 182] on div "Gold" at bounding box center [417, 188] width 28 height 12
click at [567, 409] on link "Ambetter Health Solutions Gold 3000" at bounding box center [548, 408] width 213 height 8
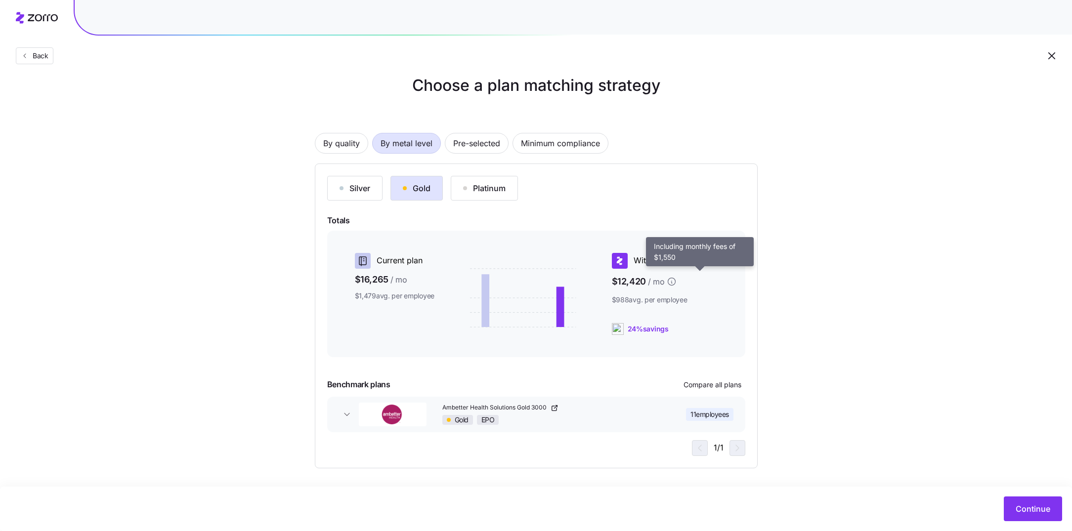
click at [676, 277] on icon at bounding box center [671, 282] width 10 height 10
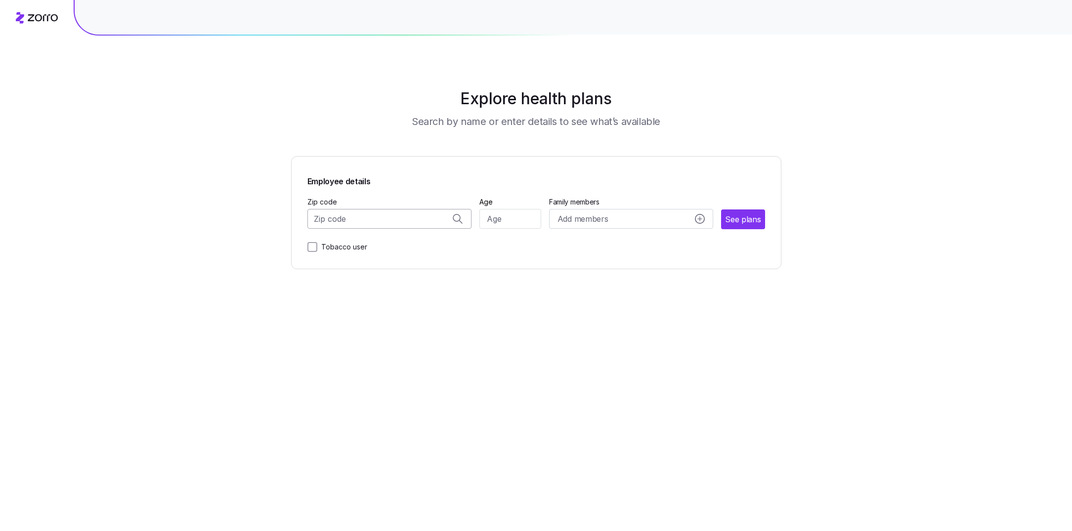
click at [396, 228] on input "Zip code" at bounding box center [389, 219] width 165 height 20
paste input "64152"
click at [406, 251] on span "64152, [GEOGRAPHIC_DATA], [GEOGRAPHIC_DATA]" at bounding box center [387, 245] width 138 height 12
type input "64152, [GEOGRAPHIC_DATA], [GEOGRAPHIC_DATA]"
click at [511, 227] on input "Age" at bounding box center [511, 219] width 62 height 20
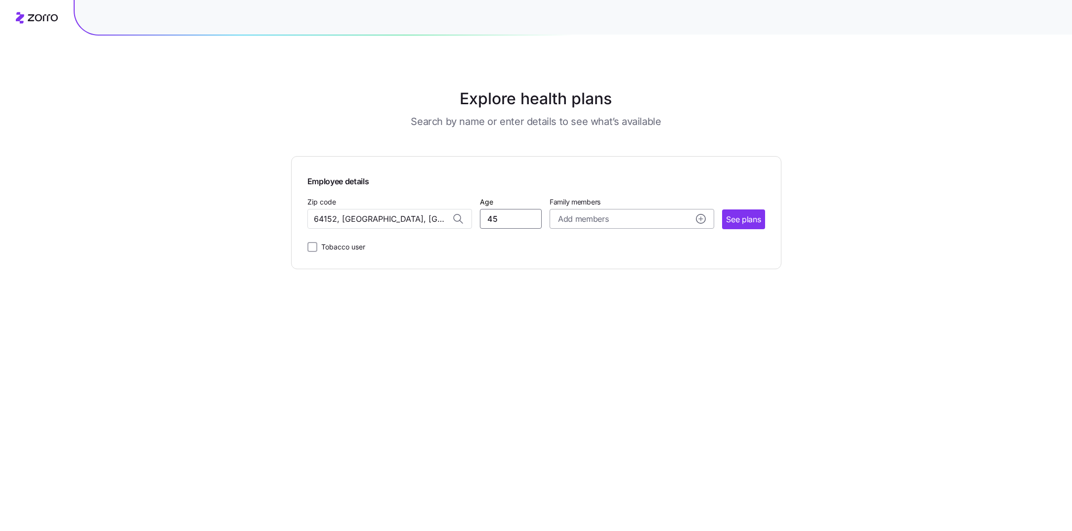
type input "45"
click at [608, 215] on span "Add members" at bounding box center [583, 219] width 50 height 12
click at [602, 281] on input "Age" at bounding box center [585, 282] width 49 height 20
type input "45"
click at [572, 350] on input "Age" at bounding box center [585, 344] width 49 height 20
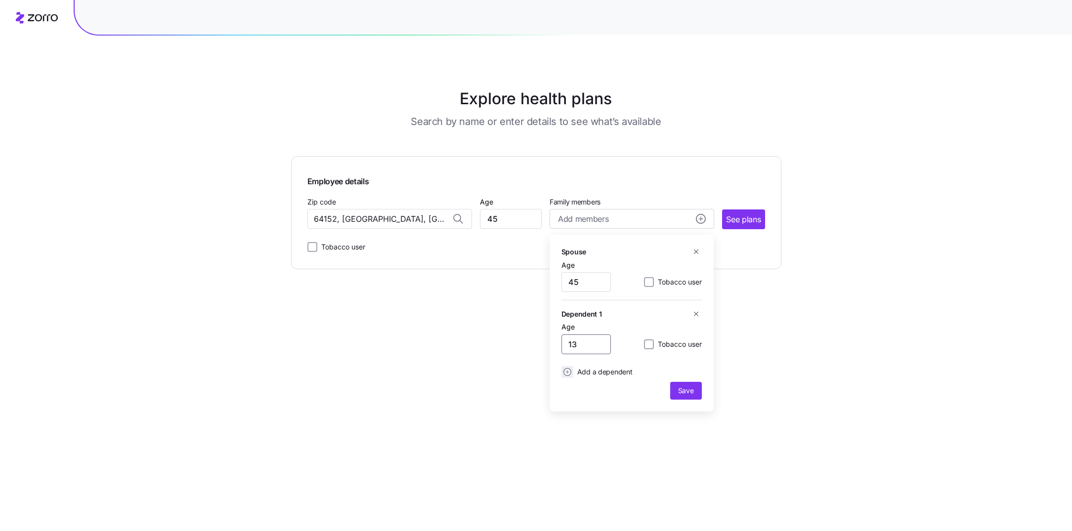
type input "13"
click at [564, 371] on icon "add icon" at bounding box center [567, 372] width 8 height 8
click at [584, 403] on input "Age" at bounding box center [585, 398] width 49 height 20
type input "13"
click at [697, 447] on span "Save" at bounding box center [686, 444] width 24 height 10
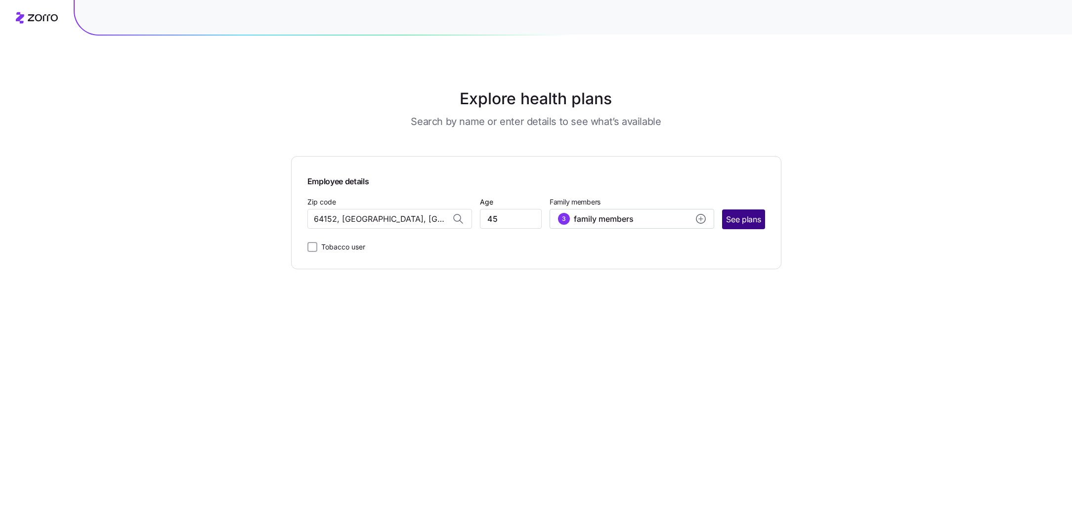
click at [750, 220] on span "See plans" at bounding box center [743, 219] width 35 height 12
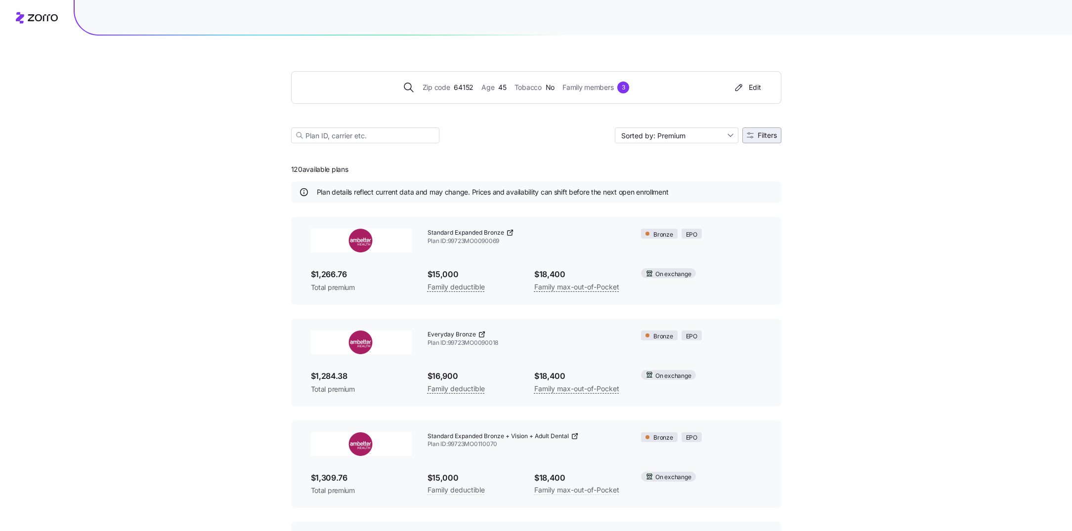
click at [759, 138] on span "Filters" at bounding box center [766, 135] width 19 height 7
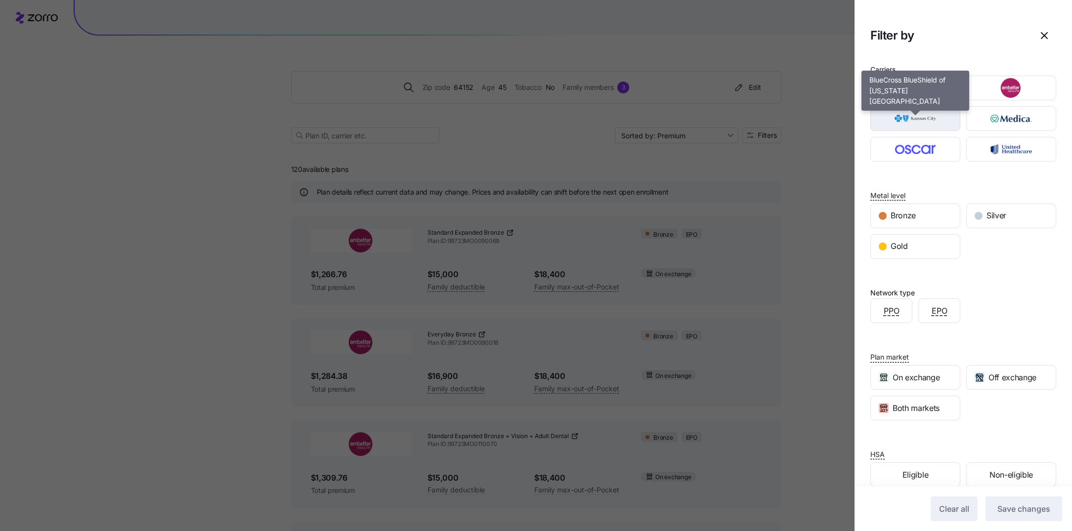
click at [935, 118] on img "button" at bounding box center [915, 119] width 73 height 20
click at [939, 117] on img "button" at bounding box center [915, 119] width 73 height 20
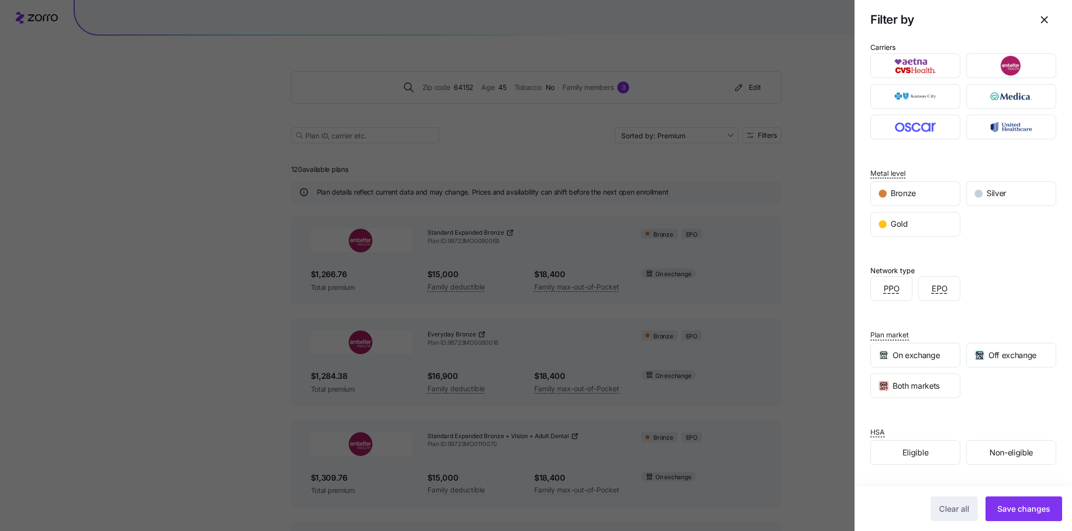
scroll to position [22, 0]
click at [989, 198] on span "Silver" at bounding box center [996, 194] width 20 height 12
click at [1017, 504] on span "Save changes" at bounding box center [1023, 509] width 53 height 12
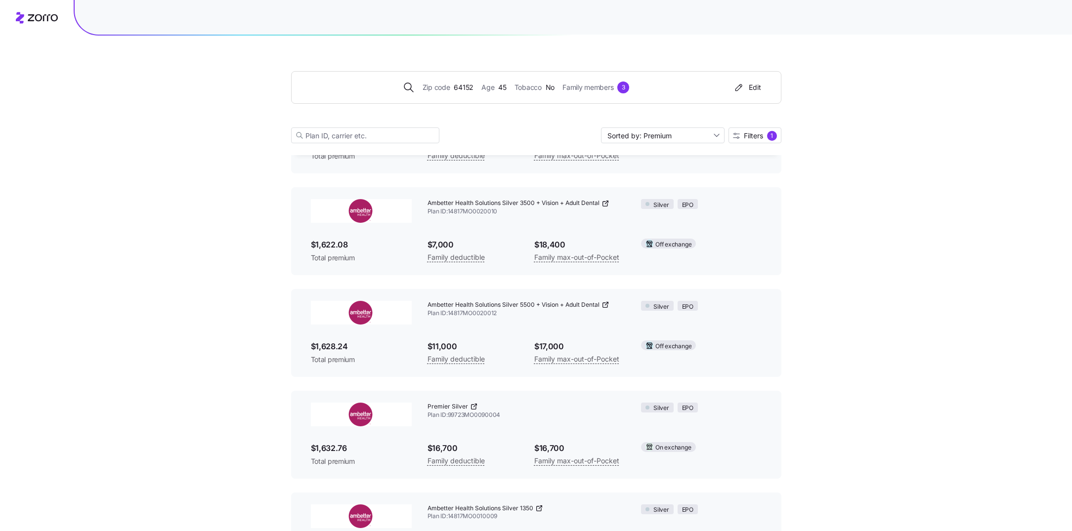
scroll to position [943, 0]
click at [607, 208] on icon at bounding box center [605, 205] width 8 height 8
click at [606, 205] on icon at bounding box center [605, 205] width 8 height 8
